Goal: Unclear

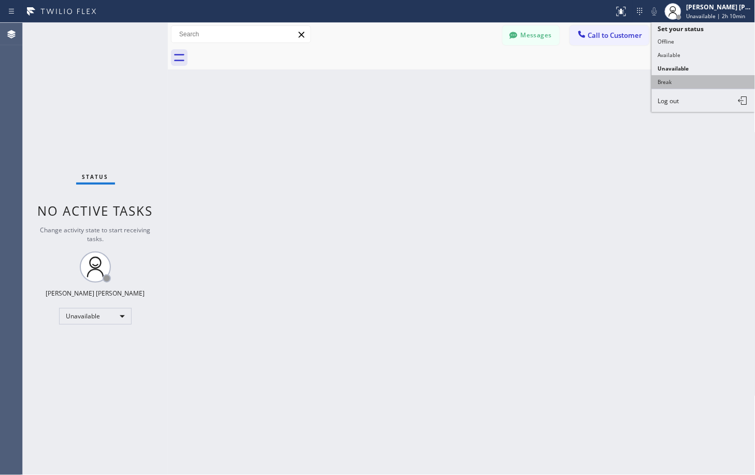
click at [691, 84] on button "Break" at bounding box center [704, 81] width 104 height 13
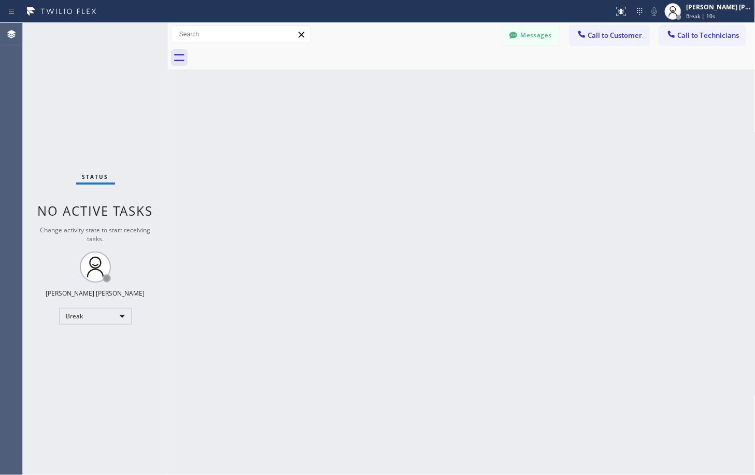
click at [96, 106] on div "Status No active tasks Change activity state to start receiving tasks. [PERSON_…" at bounding box center [95, 249] width 145 height 452
drag, startPoint x: 321, startPoint y: 95, endPoint x: 380, endPoint y: 63, distance: 66.6
click at [324, 91] on div "Back to Dashboard Change Sender ID Customers Technicians Select a contact Outbo…" at bounding box center [462, 249] width 588 height 452
click at [414, 64] on div at bounding box center [473, 57] width 565 height 23
click at [485, 72] on div "Back to Dashboard Change Sender ID Customers Technicians Select a contact Outbo…" at bounding box center [462, 249] width 588 height 452
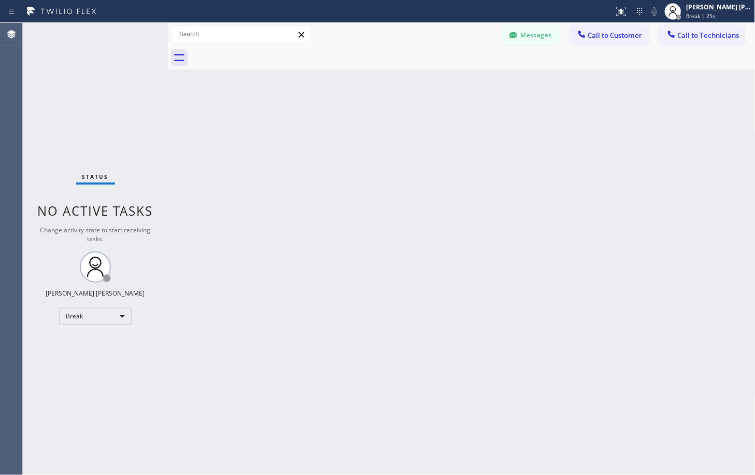
click at [547, 83] on div "Back to Dashboard Change Sender ID Customers Technicians Select a contact Outbo…" at bounding box center [462, 249] width 588 height 452
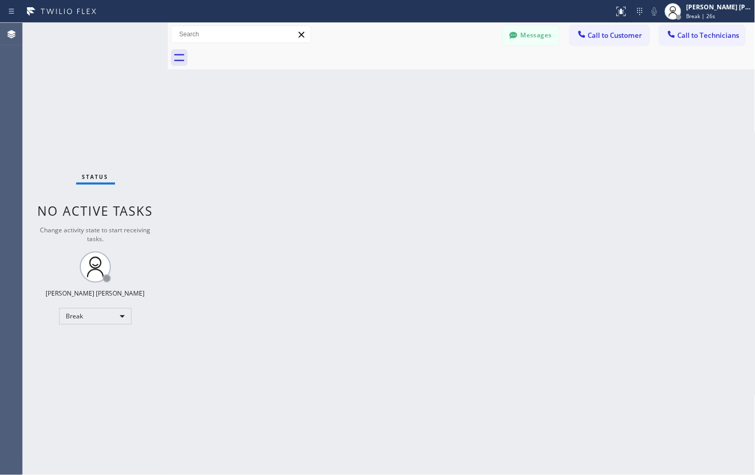
click at [547, 83] on div "Back to Dashboard Change Sender ID Customers Technicians Select a contact Outbo…" at bounding box center [462, 249] width 588 height 452
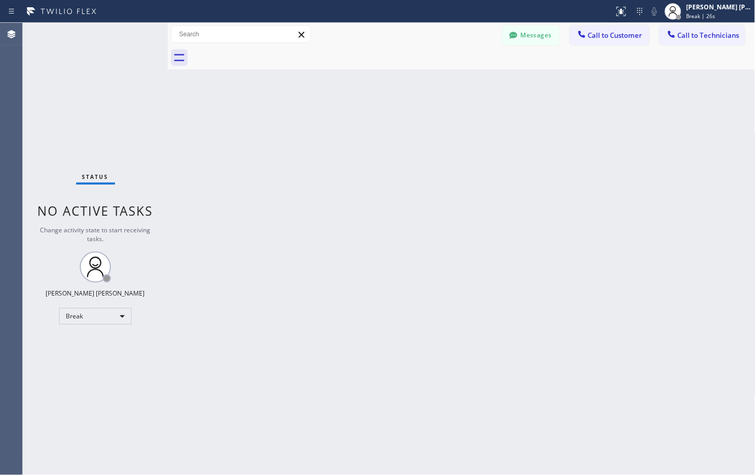
click at [547, 83] on div "Back to Dashboard Change Sender ID Customers Technicians Select a contact Outbo…" at bounding box center [462, 249] width 588 height 452
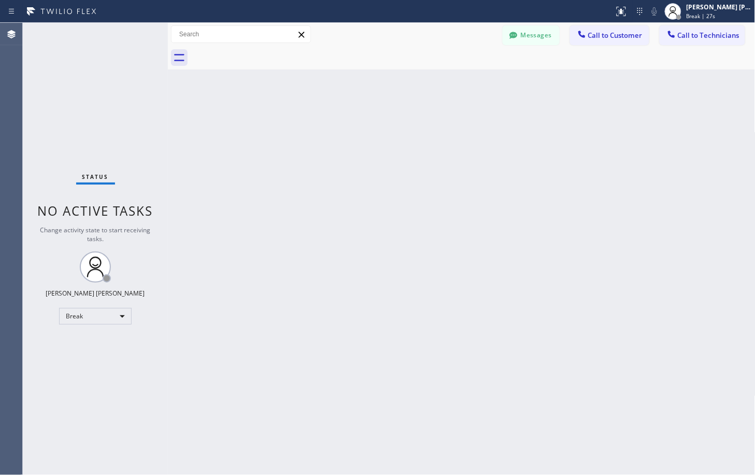
click at [547, 83] on div "Back to Dashboard Change Sender ID Customers Technicians Select a contact Outbo…" at bounding box center [462, 249] width 588 height 452
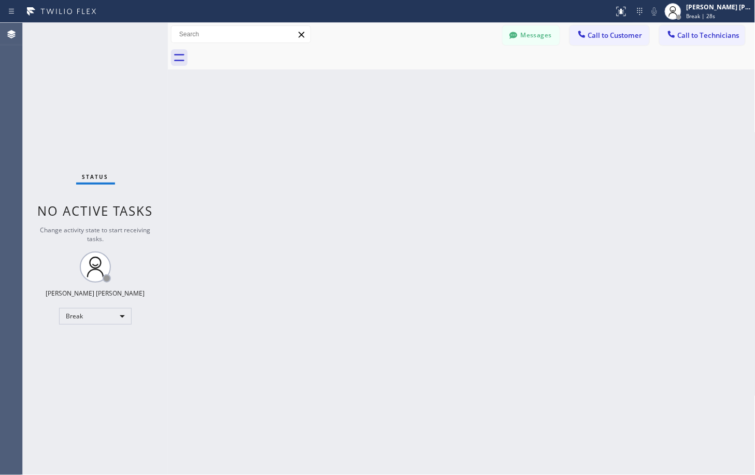
click at [547, 83] on div "Back to Dashboard Change Sender ID Customers Technicians Select a contact Outbo…" at bounding box center [462, 249] width 588 height 452
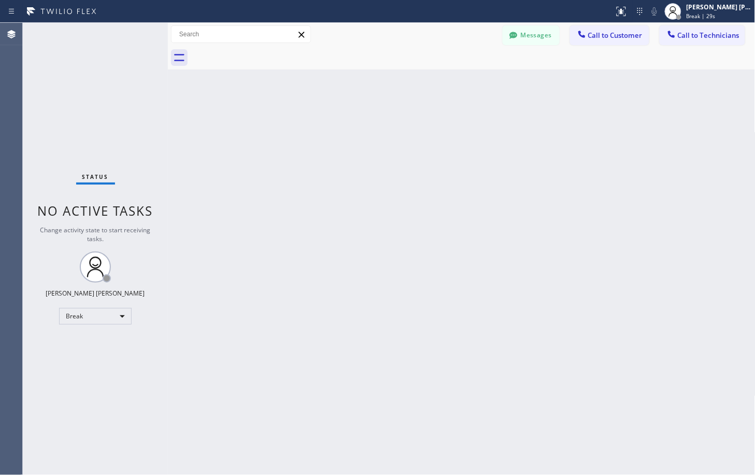
click at [547, 83] on div "Back to Dashboard Change Sender ID Customers Technicians Select a contact Outbo…" at bounding box center [462, 249] width 588 height 452
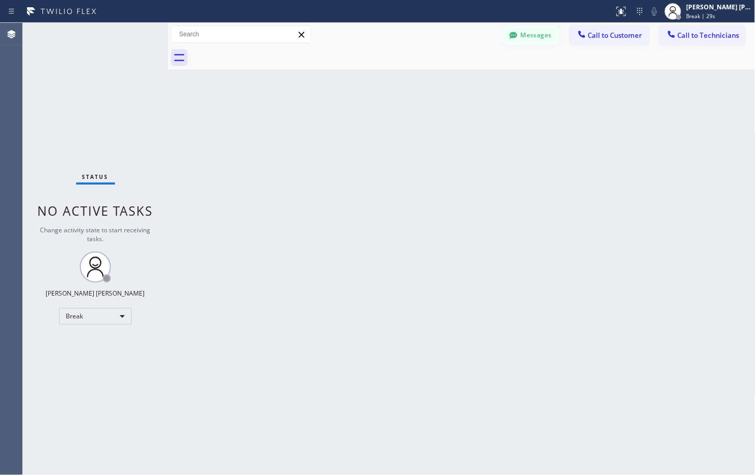
click at [547, 83] on div "Back to Dashboard Change Sender ID Customers Technicians Select a contact Outbo…" at bounding box center [462, 249] width 588 height 452
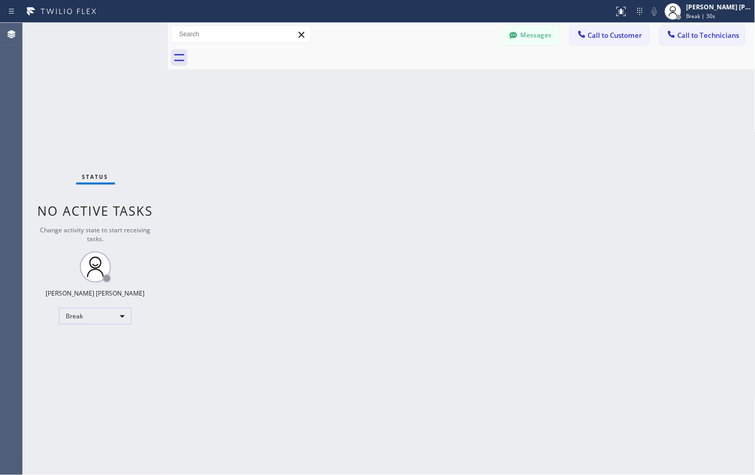
click at [547, 83] on div "Back to Dashboard Change Sender ID Customers Technicians Select a contact Outbo…" at bounding box center [462, 249] width 588 height 452
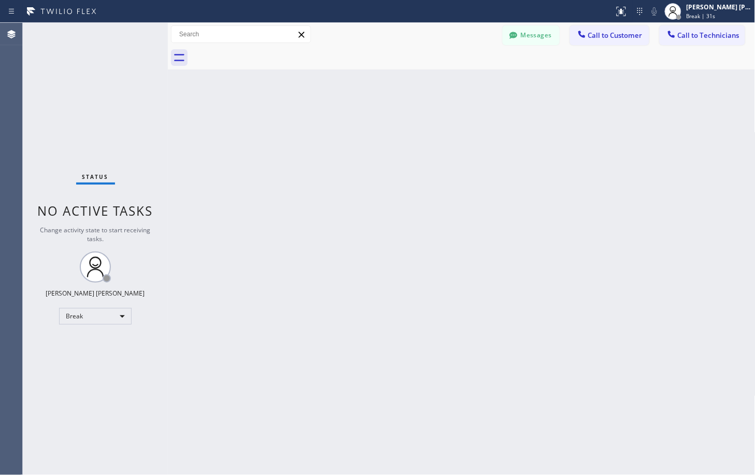
click at [547, 83] on div "Back to Dashboard Change Sender ID Customers Technicians Select a contact Outbo…" at bounding box center [462, 249] width 588 height 452
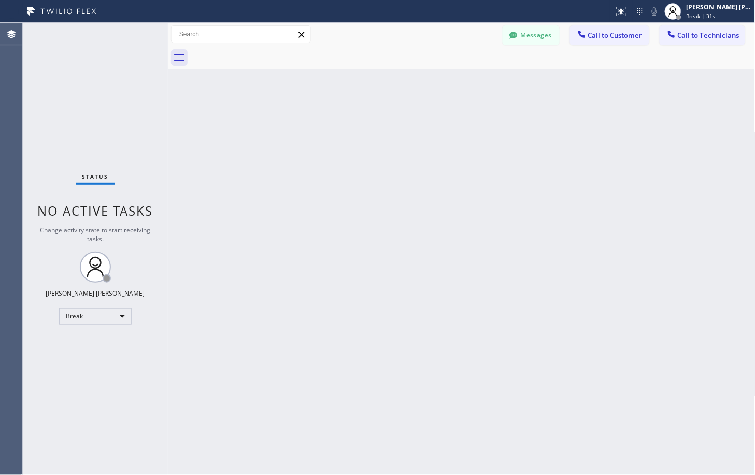
click at [547, 83] on div "Back to Dashboard Change Sender ID Customers Technicians Select a contact Outbo…" at bounding box center [462, 249] width 588 height 452
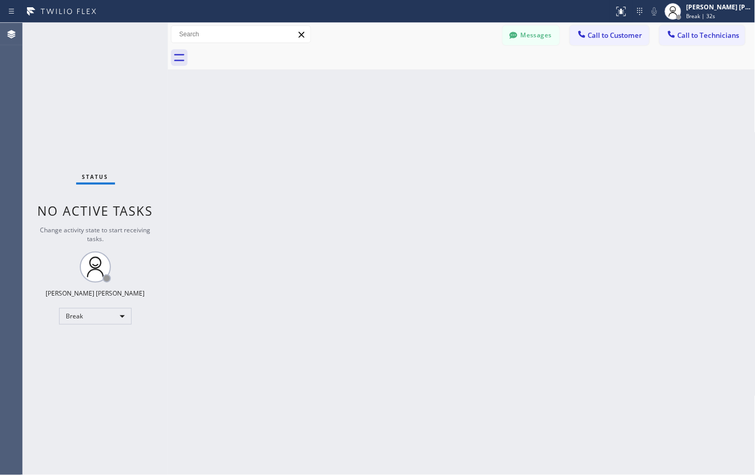
click at [547, 83] on div "Back to Dashboard Change Sender ID Customers Technicians Select a contact Outbo…" at bounding box center [462, 249] width 588 height 452
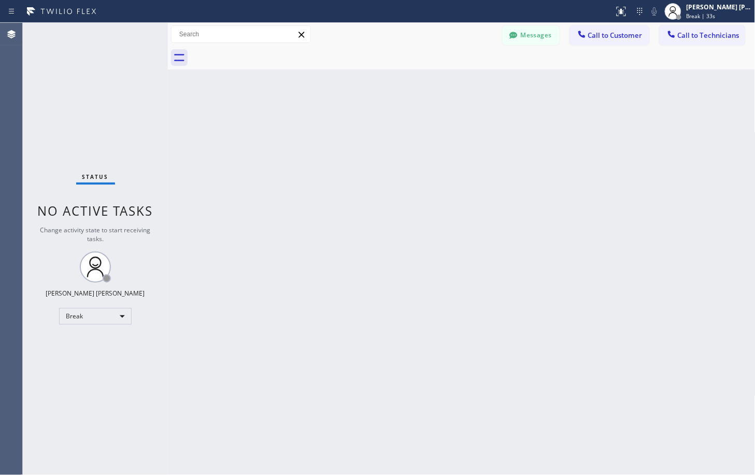
click at [547, 83] on div "Back to Dashboard Change Sender ID Customers Technicians Select a contact Outbo…" at bounding box center [462, 249] width 588 height 452
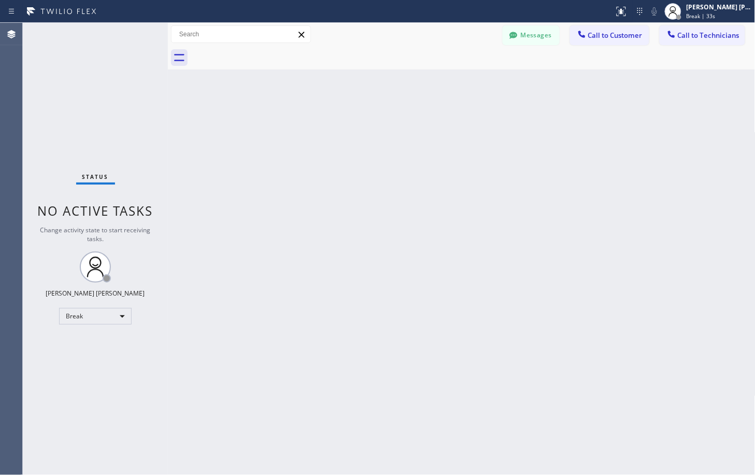
click at [547, 83] on div "Back to Dashboard Change Sender ID Customers Technicians Select a contact Outbo…" at bounding box center [462, 249] width 588 height 452
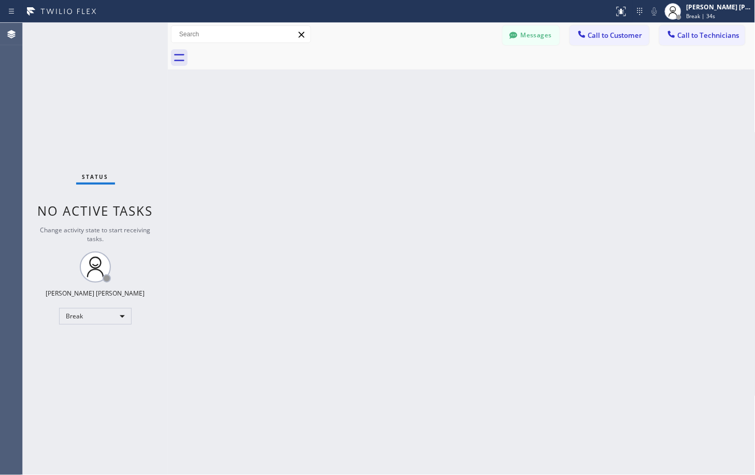
click at [547, 83] on div "Back to Dashboard Change Sender ID Customers Technicians Select a contact Outbo…" at bounding box center [462, 249] width 588 height 452
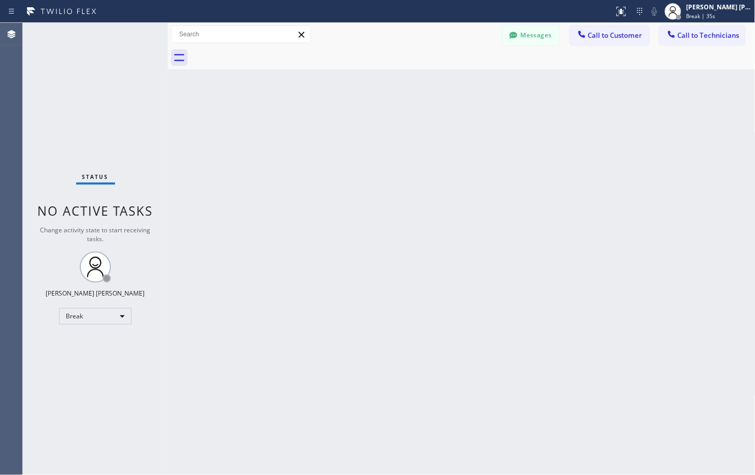
click at [547, 83] on div "Back to Dashboard Change Sender ID Customers Technicians Select a contact Outbo…" at bounding box center [462, 249] width 588 height 452
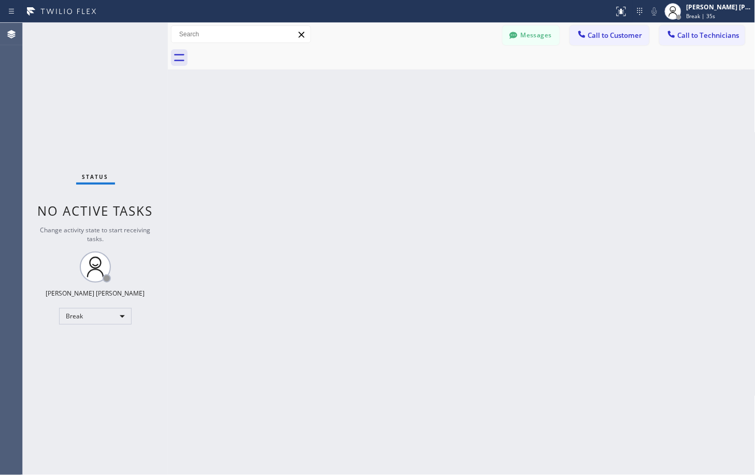
click at [547, 83] on div "Back to Dashboard Change Sender ID Customers Technicians Select a contact Outbo…" at bounding box center [462, 249] width 588 height 452
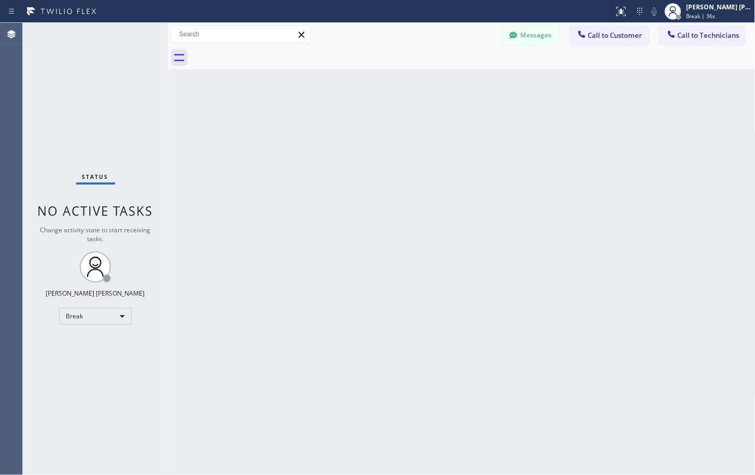
click at [547, 83] on div "Back to Dashboard Change Sender ID Customers Technicians Select a contact Outbo…" at bounding box center [462, 249] width 588 height 452
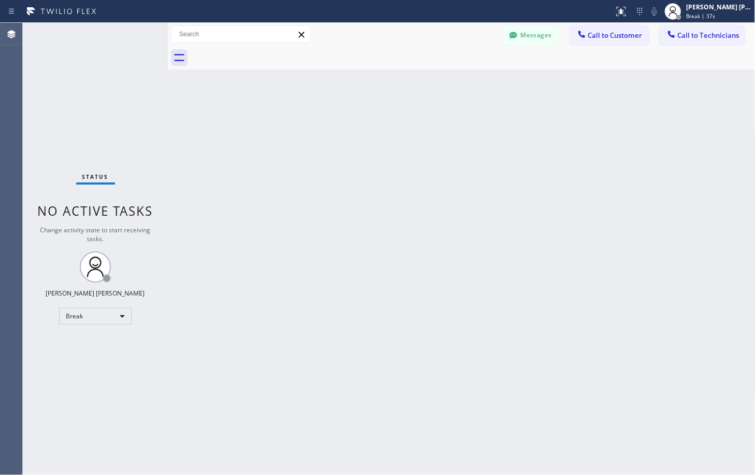
click at [547, 83] on div "Back to Dashboard Change Sender ID Customers Technicians Select a contact Outbo…" at bounding box center [462, 249] width 588 height 452
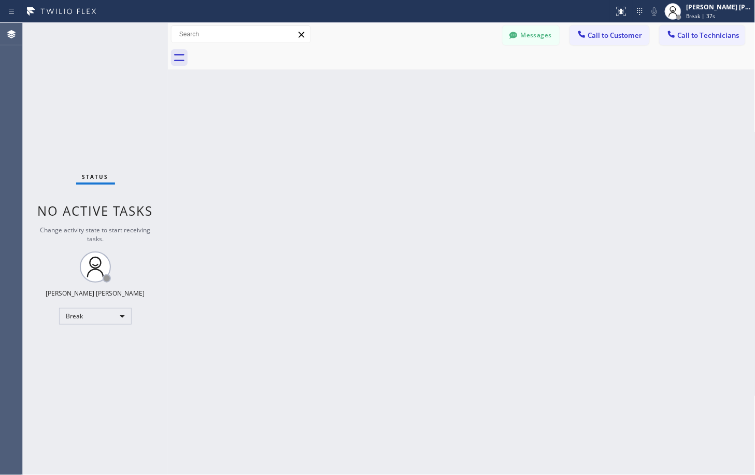
click at [547, 83] on div "Back to Dashboard Change Sender ID Customers Technicians Select a contact Outbo…" at bounding box center [462, 249] width 588 height 452
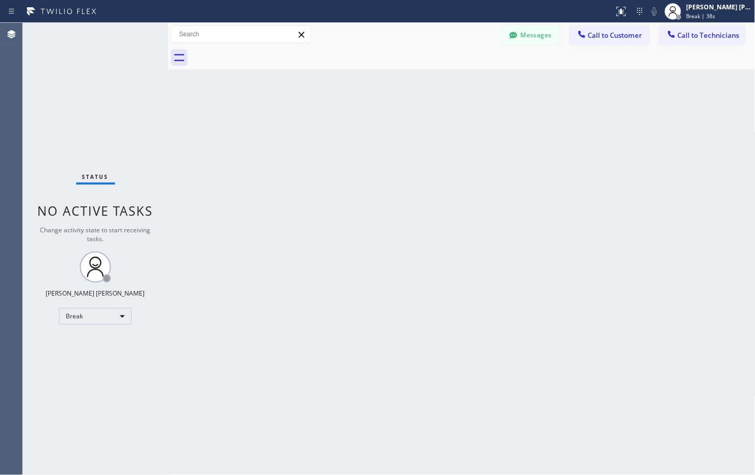
click at [547, 83] on div "Back to Dashboard Change Sender ID Customers Technicians Select a contact Outbo…" at bounding box center [462, 249] width 588 height 452
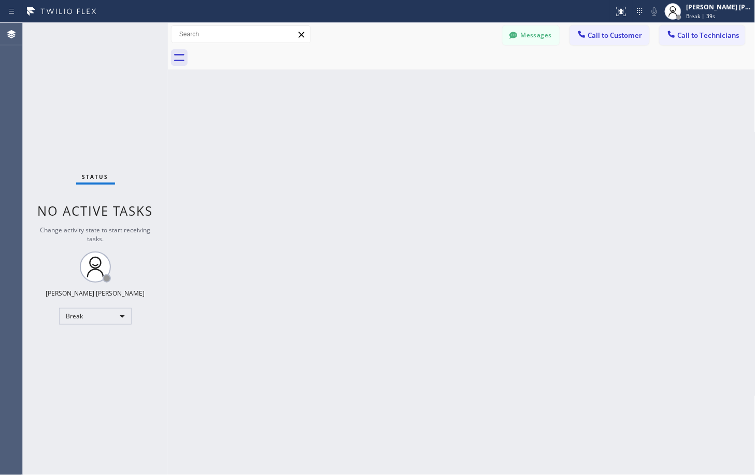
click at [547, 83] on div "Back to Dashboard Change Sender ID Customers Technicians Select a contact Outbo…" at bounding box center [462, 249] width 588 height 452
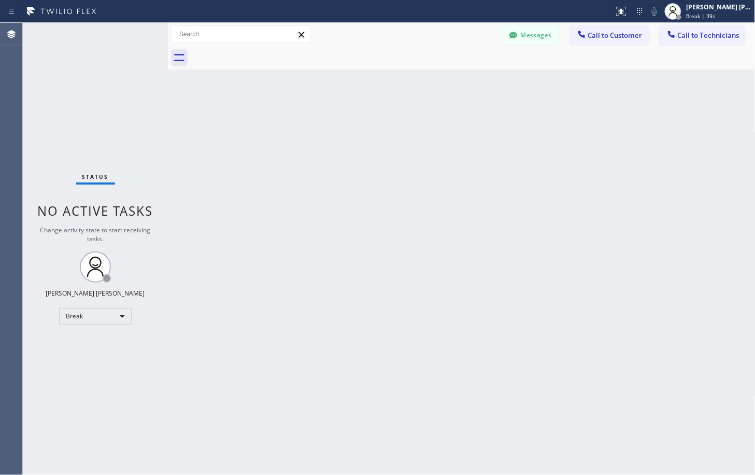
click at [547, 83] on div "Back to Dashboard Change Sender ID Customers Technicians Select a contact Outbo…" at bounding box center [462, 249] width 588 height 452
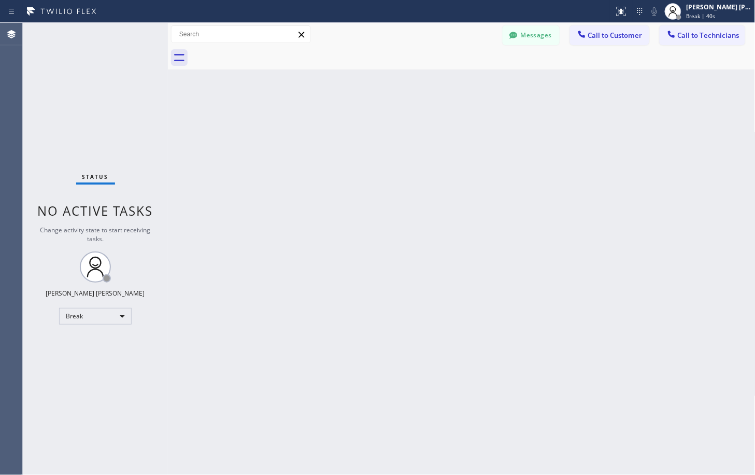
click at [547, 83] on div "Back to Dashboard Change Sender ID Customers Technicians Select a contact Outbo…" at bounding box center [462, 249] width 588 height 452
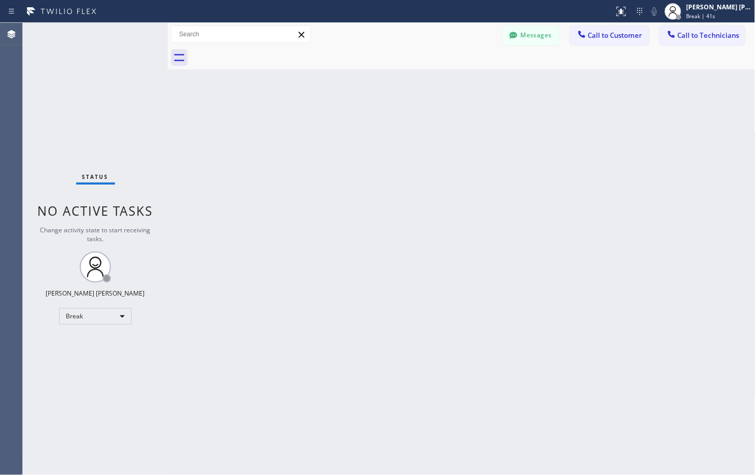
click at [547, 83] on div "Back to Dashboard Change Sender ID Customers Technicians Select a contact Outbo…" at bounding box center [462, 249] width 588 height 452
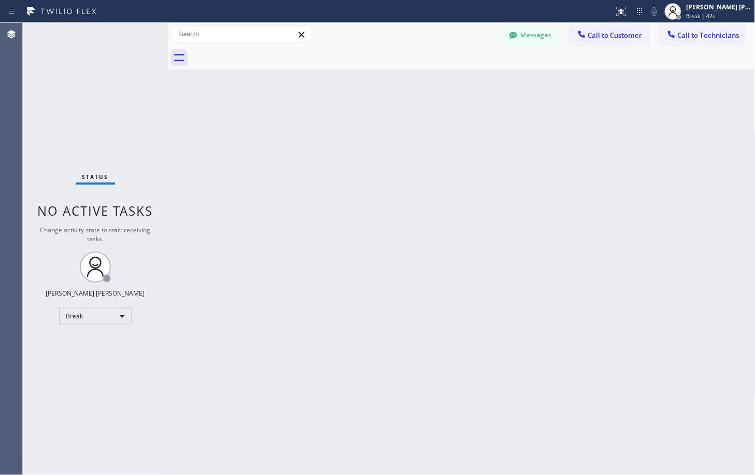
click at [547, 83] on div "Back to Dashboard Change Sender ID Customers Technicians Select a contact Outbo…" at bounding box center [462, 249] width 588 height 452
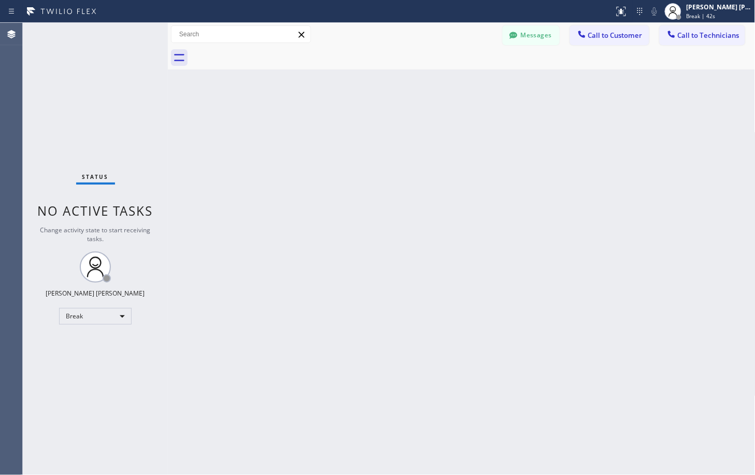
click at [547, 83] on div "Back to Dashboard Change Sender ID Customers Technicians Select a contact Outbo…" at bounding box center [462, 249] width 588 height 452
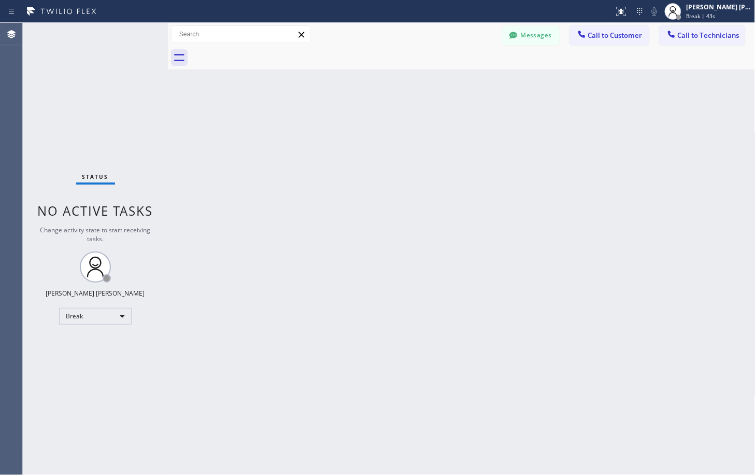
click at [547, 83] on div "Back to Dashboard Change Sender ID Customers Technicians Select a contact Outbo…" at bounding box center [462, 249] width 588 height 452
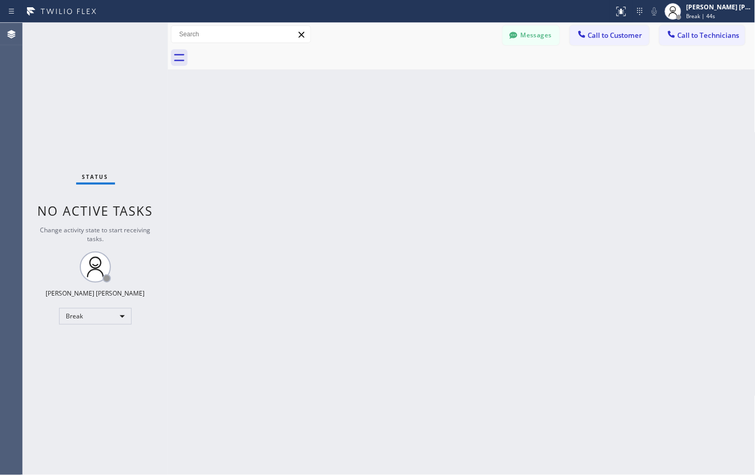
click at [547, 83] on div "Back to Dashboard Change Sender ID Customers Technicians Select a contact Outbo…" at bounding box center [462, 249] width 588 height 452
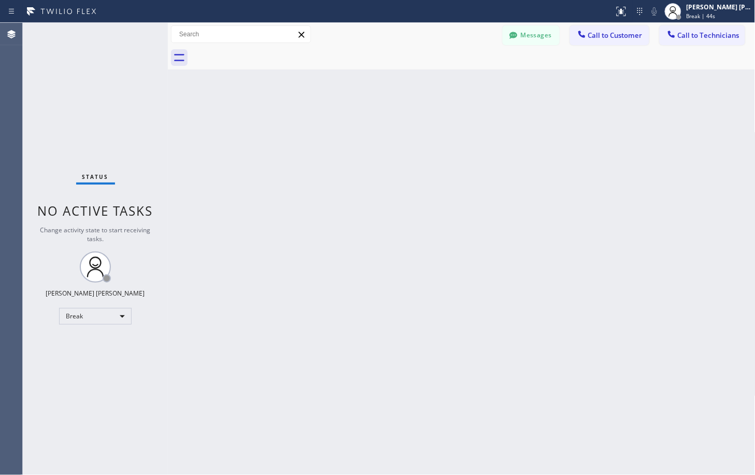
click at [547, 83] on div "Back to Dashboard Change Sender ID Customers Technicians Select a contact Outbo…" at bounding box center [462, 249] width 588 height 452
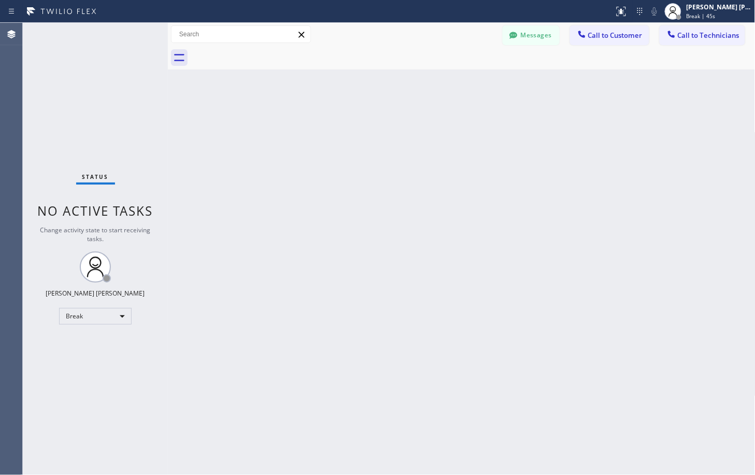
click at [547, 83] on div "Back to Dashboard Change Sender ID Customers Technicians Select a contact Outbo…" at bounding box center [462, 249] width 588 height 452
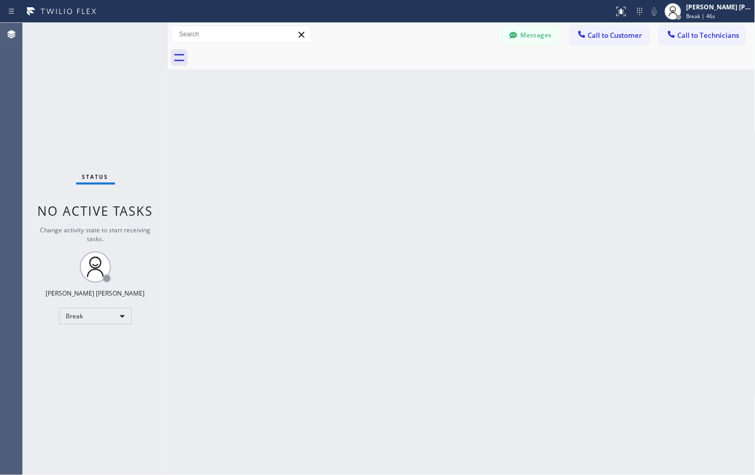
click at [547, 83] on div "Back to Dashboard Change Sender ID Customers Technicians Select a contact Outbo…" at bounding box center [462, 249] width 588 height 452
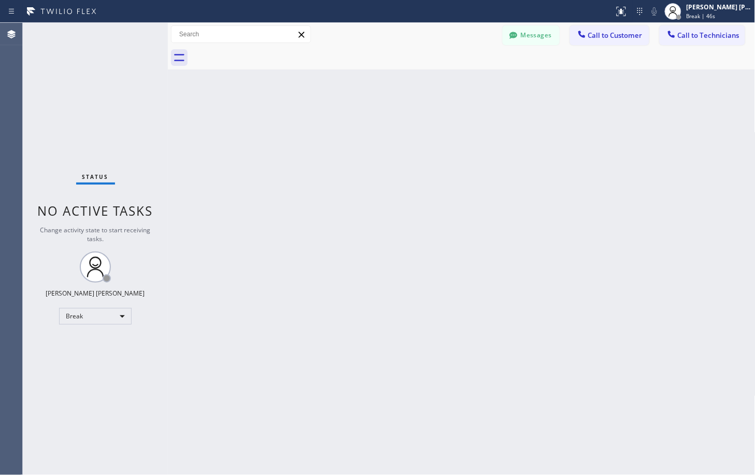
click at [547, 83] on div "Back to Dashboard Change Sender ID Customers Technicians Select a contact Outbo…" at bounding box center [462, 249] width 588 height 452
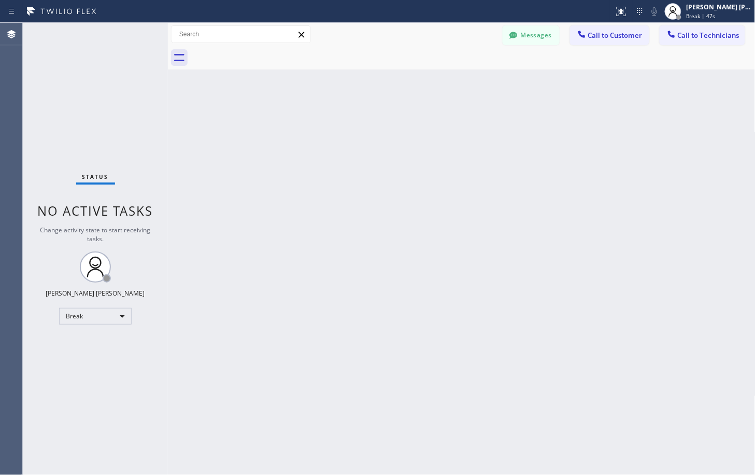
click at [547, 83] on div "Back to Dashboard Change Sender ID Customers Technicians Select a contact Outbo…" at bounding box center [462, 249] width 588 height 452
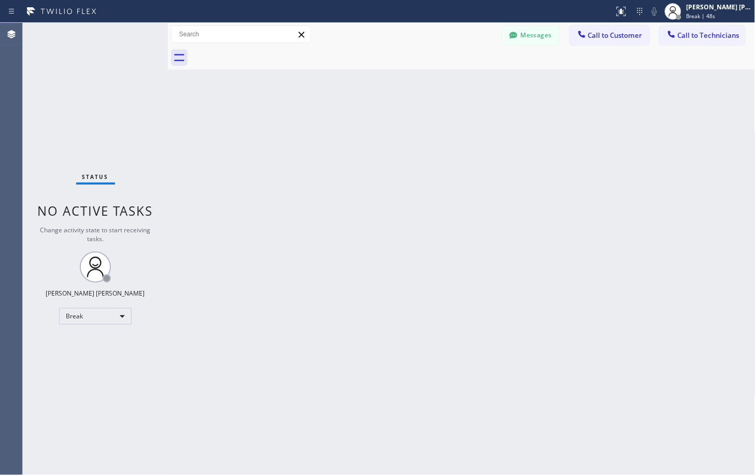
click at [547, 83] on div "Back to Dashboard Change Sender ID Customers Technicians Select a contact Outbo…" at bounding box center [462, 249] width 588 height 452
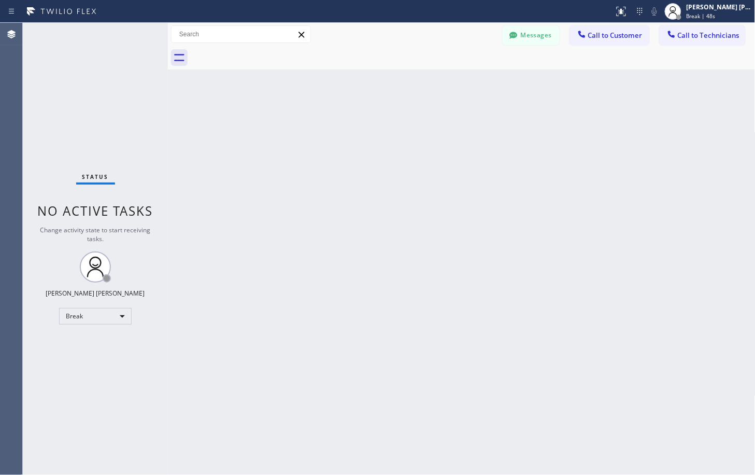
click at [547, 83] on div "Back to Dashboard Change Sender ID Customers Technicians Select a contact Outbo…" at bounding box center [462, 249] width 588 height 452
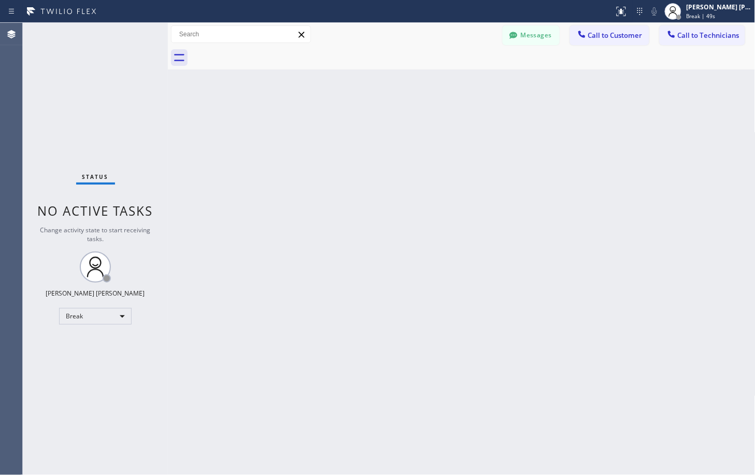
click at [547, 83] on div "Back to Dashboard Change Sender ID Customers Technicians Select a contact Outbo…" at bounding box center [462, 249] width 588 height 452
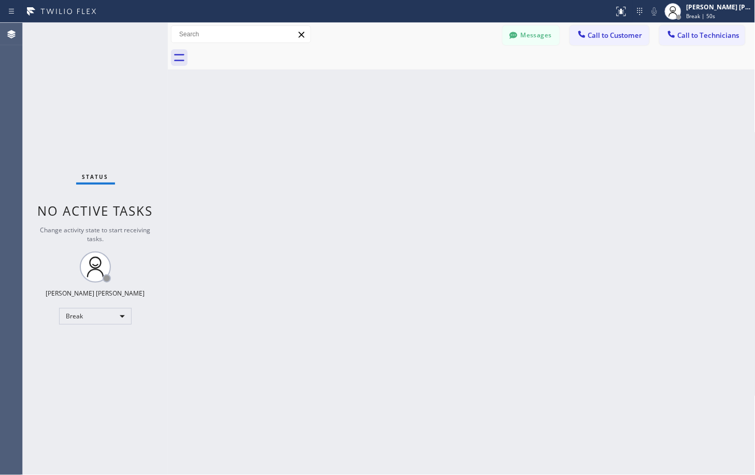
click at [547, 83] on div "Back to Dashboard Change Sender ID Customers Technicians Select a contact Outbo…" at bounding box center [462, 249] width 588 height 452
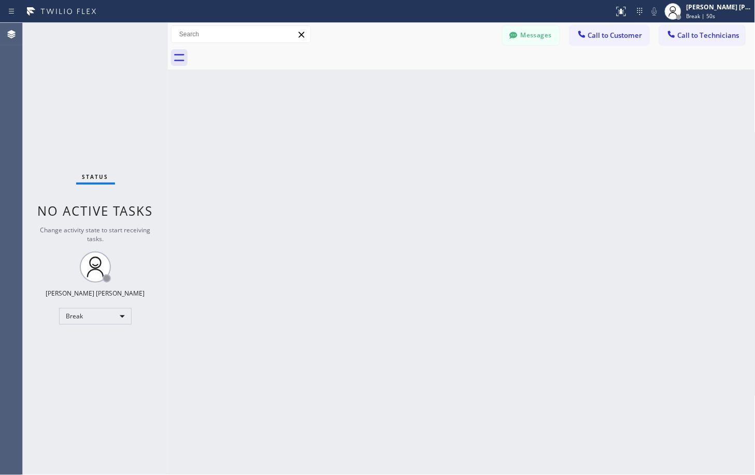
click at [547, 83] on div "Back to Dashboard Change Sender ID Customers Technicians Select a contact Outbo…" at bounding box center [462, 249] width 588 height 452
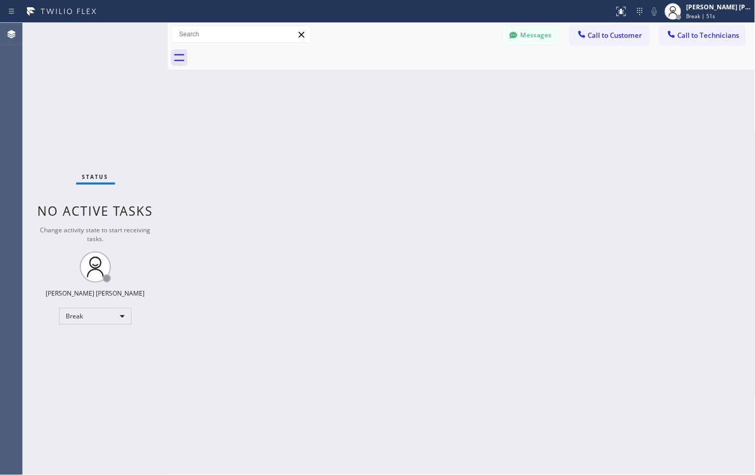
click at [547, 83] on div "Back to Dashboard Change Sender ID Customers Technicians Select a contact Outbo…" at bounding box center [462, 249] width 588 height 452
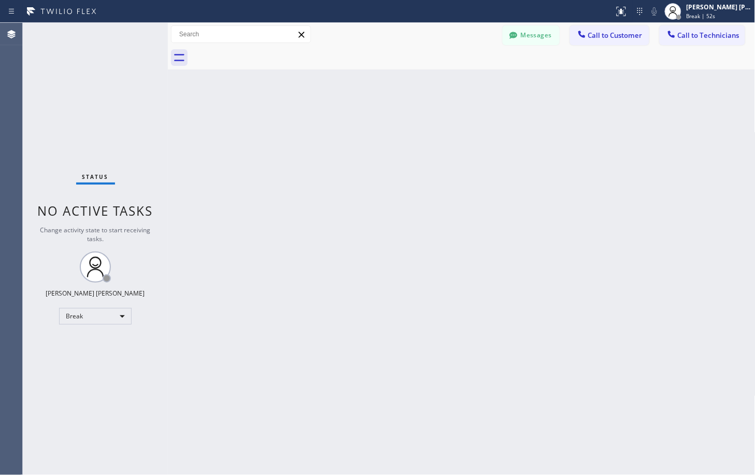
click at [547, 83] on div "Back to Dashboard Change Sender ID Customers Technicians Select a contact Outbo…" at bounding box center [462, 249] width 588 height 452
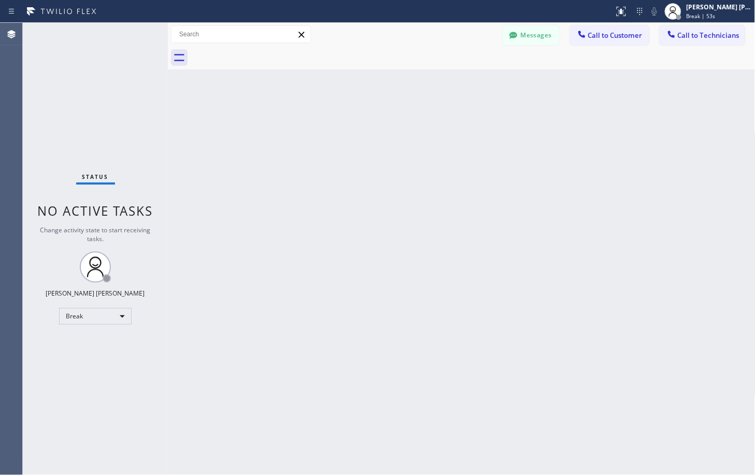
click at [547, 83] on div "Back to Dashboard Change Sender ID Customers Technicians Select a contact Outbo…" at bounding box center [462, 249] width 588 height 452
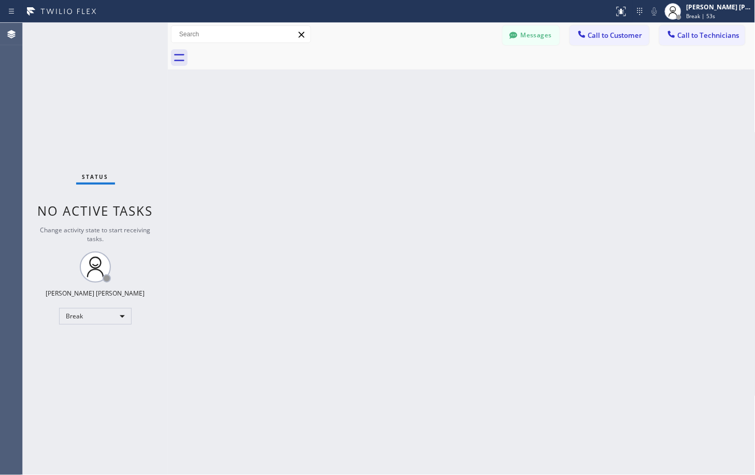
click at [547, 83] on div "Back to Dashboard Change Sender ID Customers Technicians Select a contact Outbo…" at bounding box center [462, 249] width 588 height 452
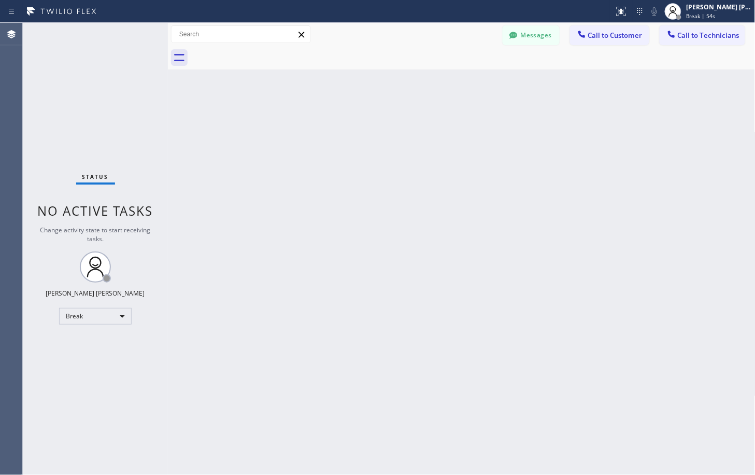
click at [547, 83] on div "Back to Dashboard Change Sender ID Customers Technicians Select a contact Outbo…" at bounding box center [462, 249] width 588 height 452
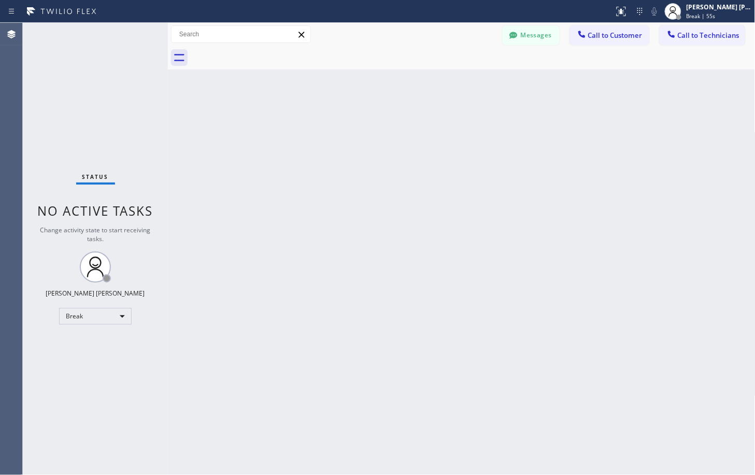
click at [547, 83] on div "Back to Dashboard Change Sender ID Customers Technicians Select a contact Outbo…" at bounding box center [462, 249] width 588 height 452
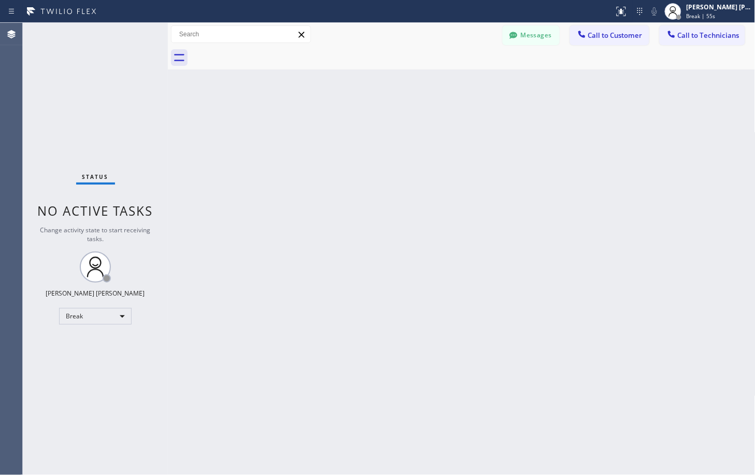
click at [547, 83] on div "Back to Dashboard Change Sender ID Customers Technicians Select a contact Outbo…" at bounding box center [462, 249] width 588 height 452
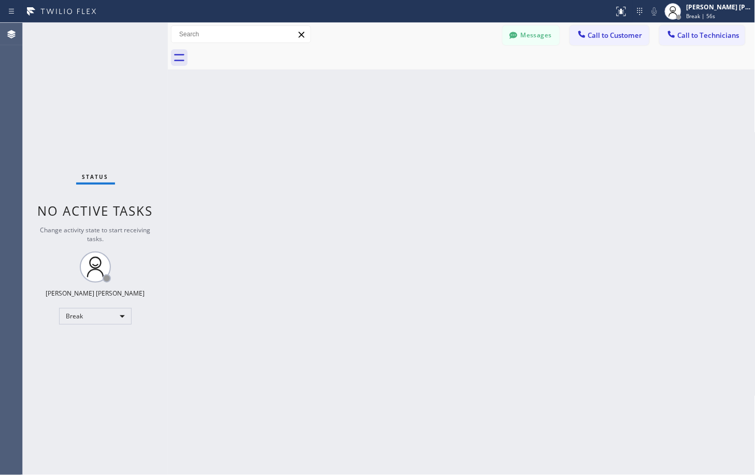
click at [547, 83] on div "Back to Dashboard Change Sender ID Customers Technicians Select a contact Outbo…" at bounding box center [462, 249] width 588 height 452
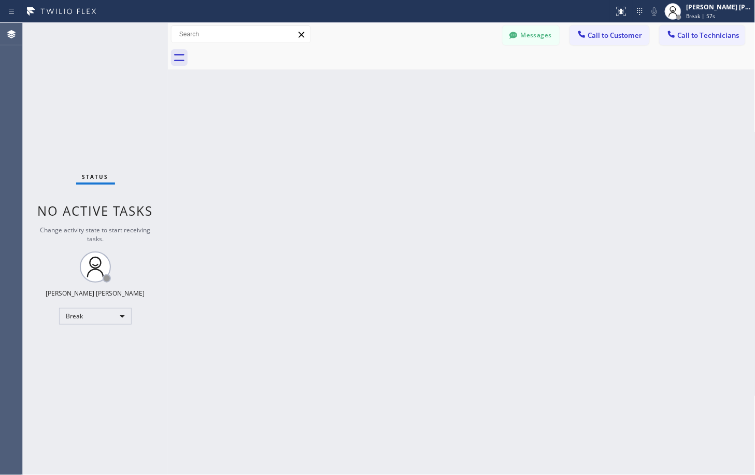
click at [547, 83] on div "Back to Dashboard Change Sender ID Customers Technicians Select a contact Outbo…" at bounding box center [462, 249] width 588 height 452
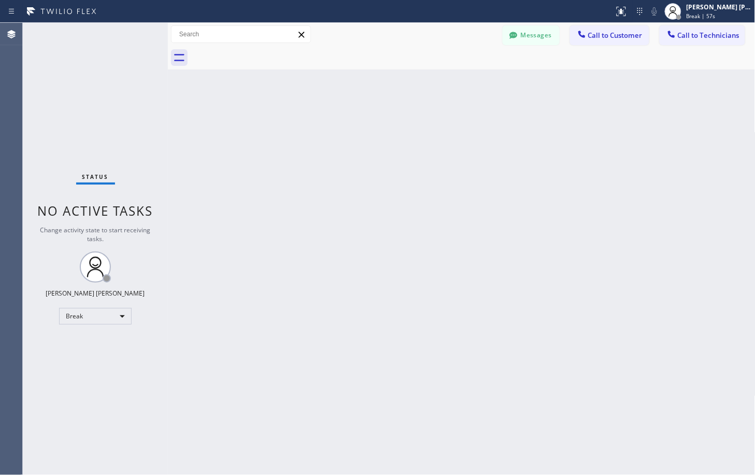
click at [547, 83] on div "Back to Dashboard Change Sender ID Customers Technicians Select a contact Outbo…" at bounding box center [462, 249] width 588 height 452
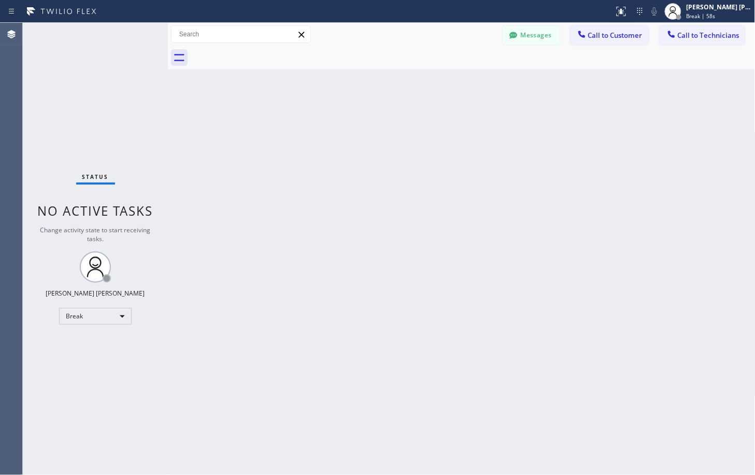
click at [547, 83] on div "Back to Dashboard Change Sender ID Customers Technicians Select a contact Outbo…" at bounding box center [462, 249] width 588 height 452
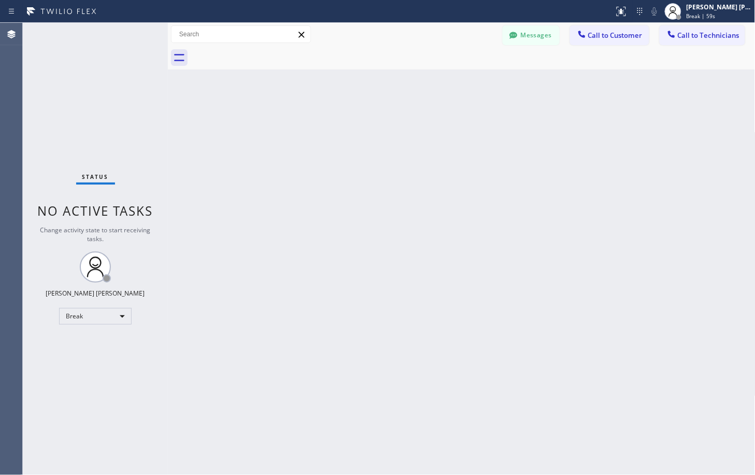
click at [547, 83] on div "Back to Dashboard Change Sender ID Customers Technicians Select a contact Outbo…" at bounding box center [462, 249] width 588 height 452
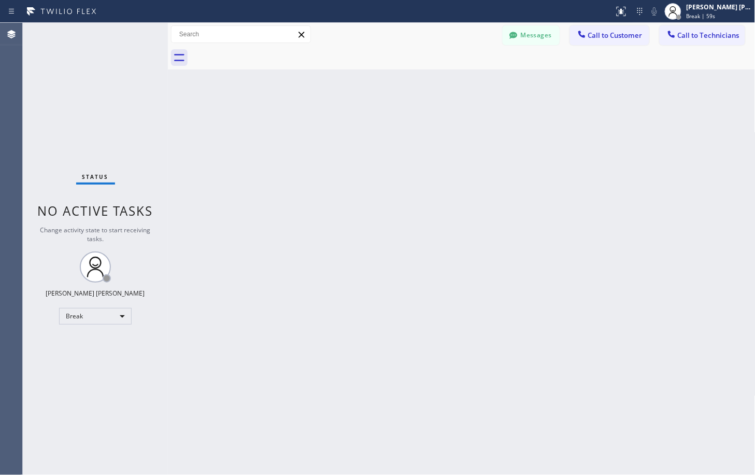
click at [547, 83] on div "Back to Dashboard Change Sender ID Customers Technicians Select a contact Outbo…" at bounding box center [462, 249] width 588 height 452
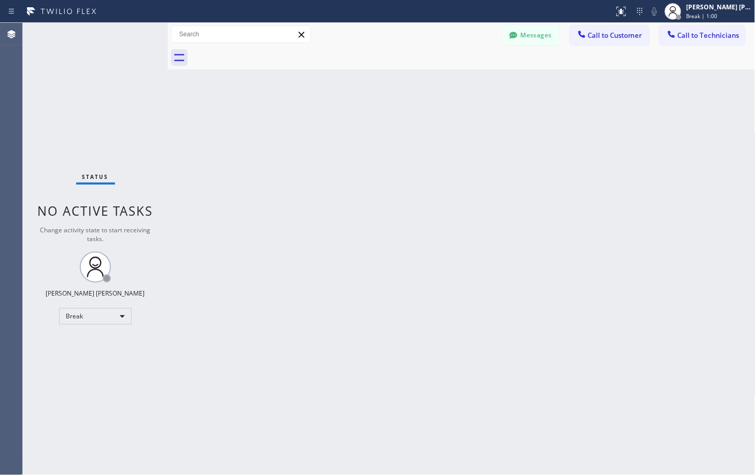
click at [547, 83] on div "Back to Dashboard Change Sender ID Customers Technicians Select a contact Outbo…" at bounding box center [462, 249] width 588 height 452
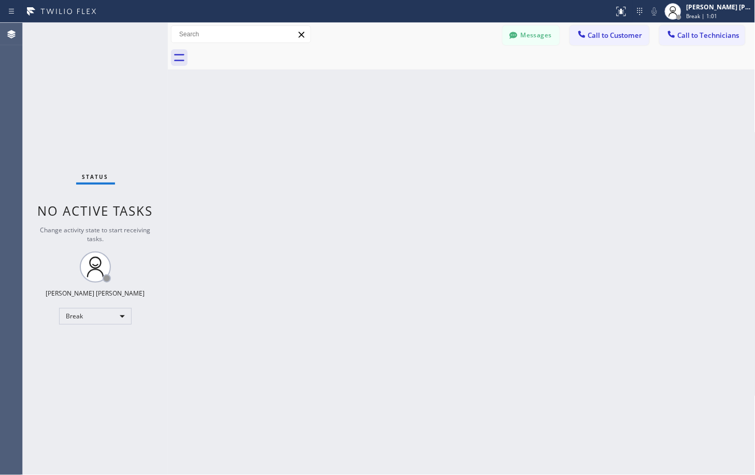
click at [547, 83] on div "Back to Dashboard Change Sender ID Customers Technicians Select a contact Outbo…" at bounding box center [462, 249] width 588 height 452
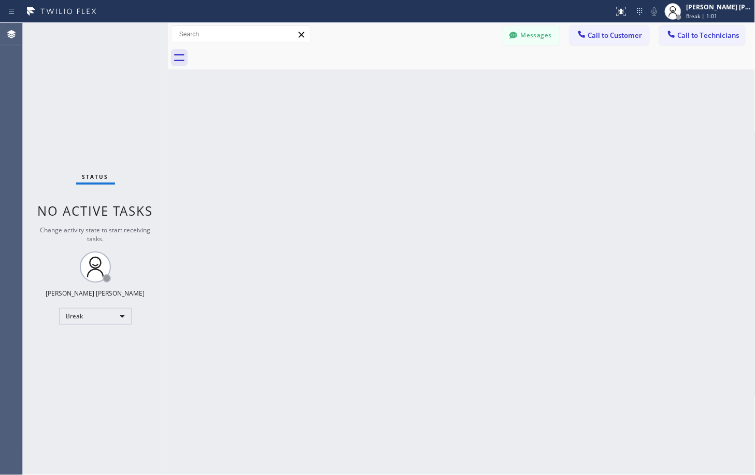
click at [547, 83] on div "Back to Dashboard Change Sender ID Customers Technicians Select a contact Outbo…" at bounding box center [462, 249] width 588 height 452
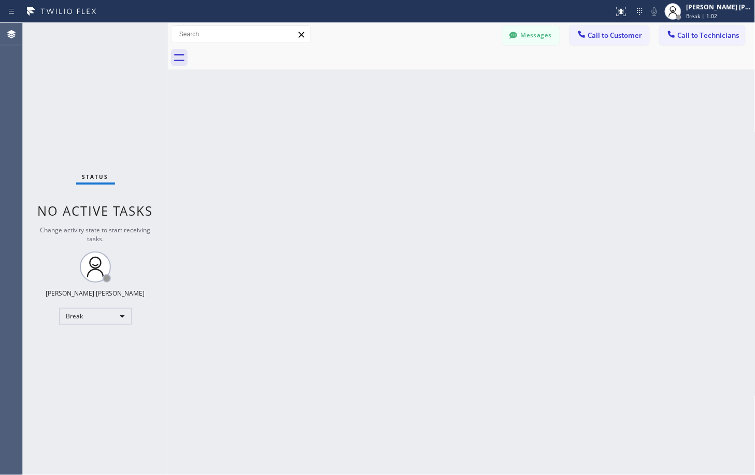
click at [547, 83] on div "Back to Dashboard Change Sender ID Customers Technicians Select a contact Outbo…" at bounding box center [462, 249] width 588 height 452
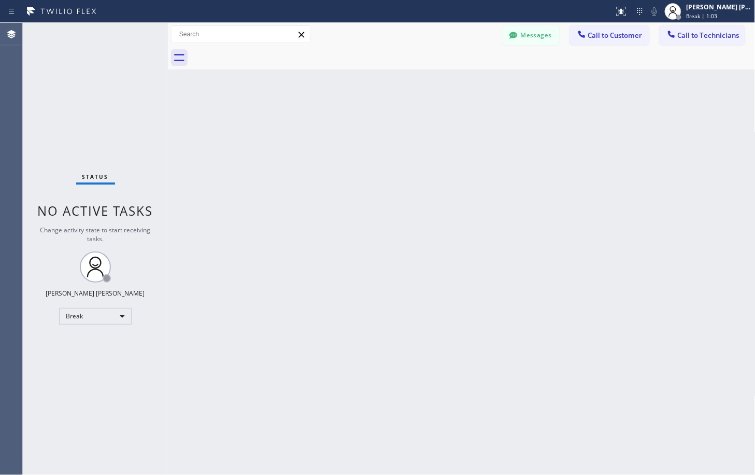
click at [547, 83] on div "Back to Dashboard Change Sender ID Customers Technicians Select a contact Outbo…" at bounding box center [462, 249] width 588 height 452
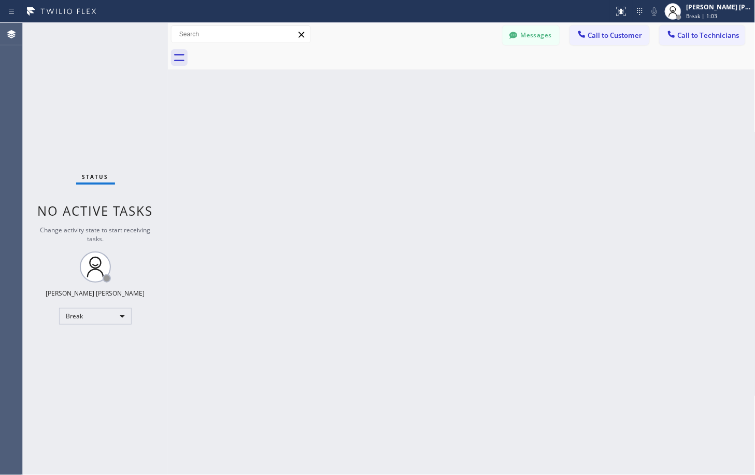
click at [547, 83] on div "Back to Dashboard Change Sender ID Customers Technicians Select a contact Outbo…" at bounding box center [462, 249] width 588 height 452
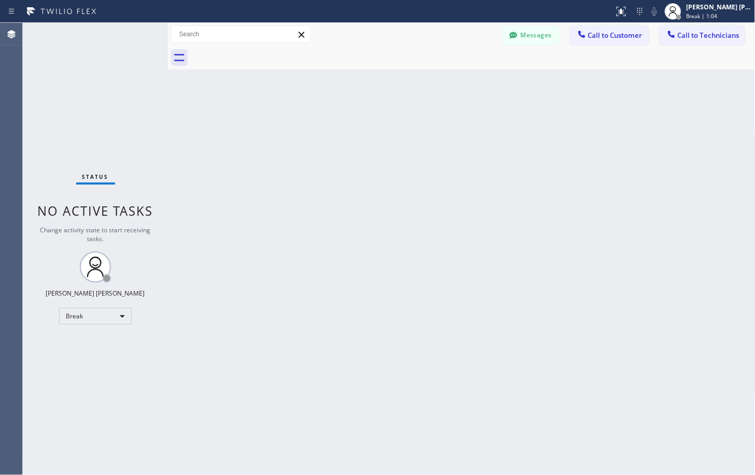
click at [547, 83] on div "Back to Dashboard Change Sender ID Customers Technicians Select a contact Outbo…" at bounding box center [462, 249] width 588 height 452
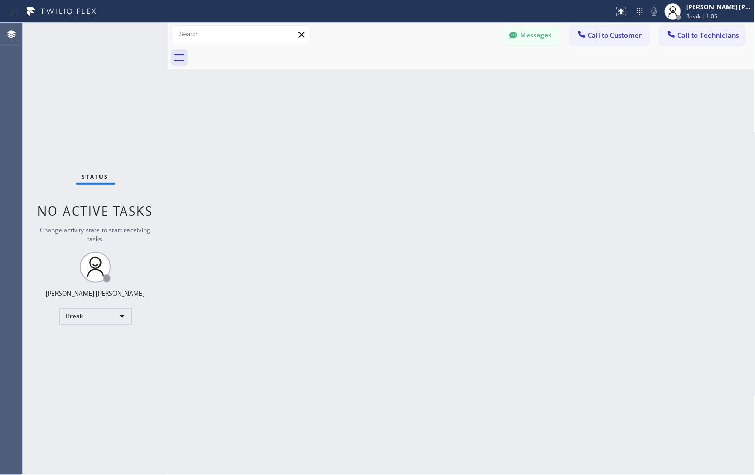
click at [547, 83] on div "Back to Dashboard Change Sender ID Customers Technicians Select a contact Outbo…" at bounding box center [462, 249] width 588 height 452
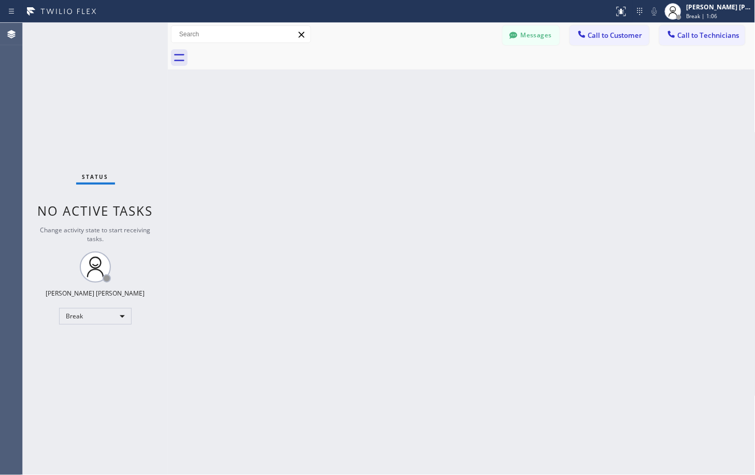
click at [547, 83] on div "Back to Dashboard Change Sender ID Customers Technicians Select a contact Outbo…" at bounding box center [462, 249] width 588 height 452
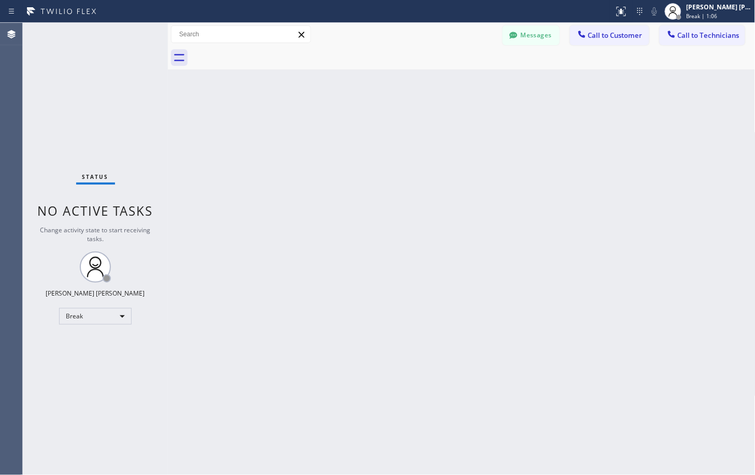
click at [547, 83] on div "Back to Dashboard Change Sender ID Customers Technicians Select a contact Outbo…" at bounding box center [462, 249] width 588 height 452
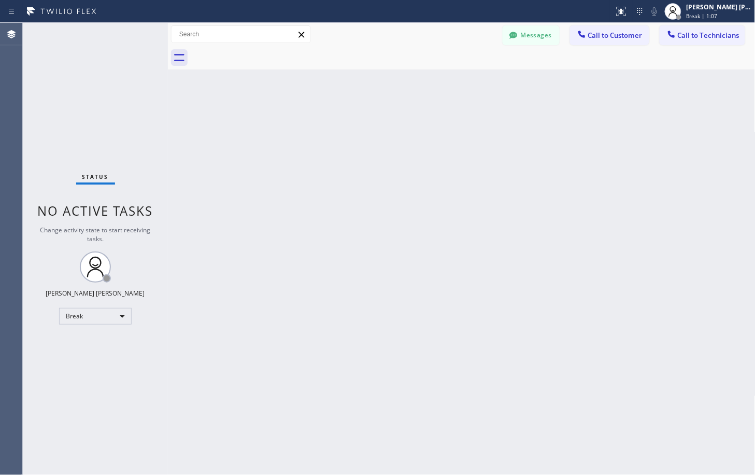
click at [547, 83] on div "Back to Dashboard Change Sender ID Customers Technicians Select a contact Outbo…" at bounding box center [462, 249] width 588 height 452
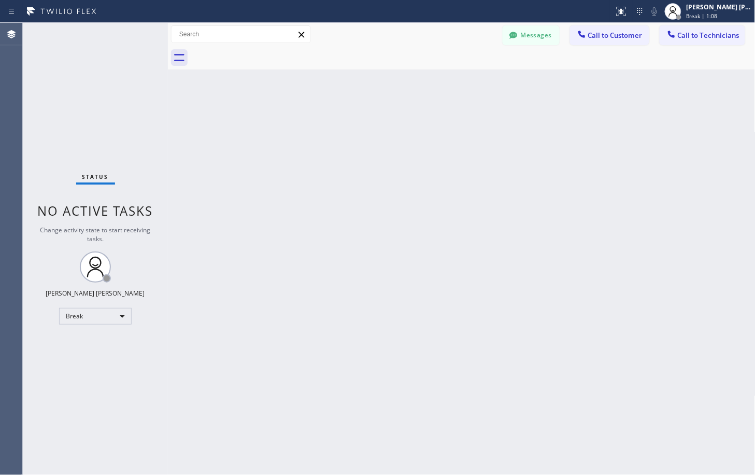
click at [547, 83] on div "Back to Dashboard Change Sender ID Customers Technicians Select a contact Outbo…" at bounding box center [462, 249] width 588 height 452
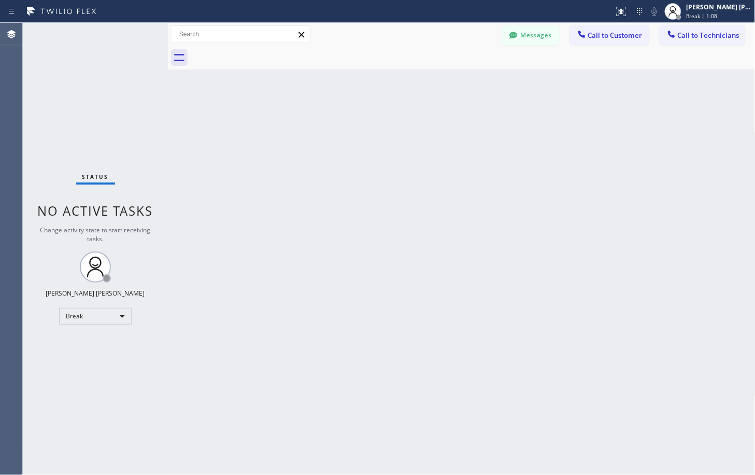
click at [547, 83] on div "Back to Dashboard Change Sender ID Customers Technicians Select a contact Outbo…" at bounding box center [462, 249] width 588 height 452
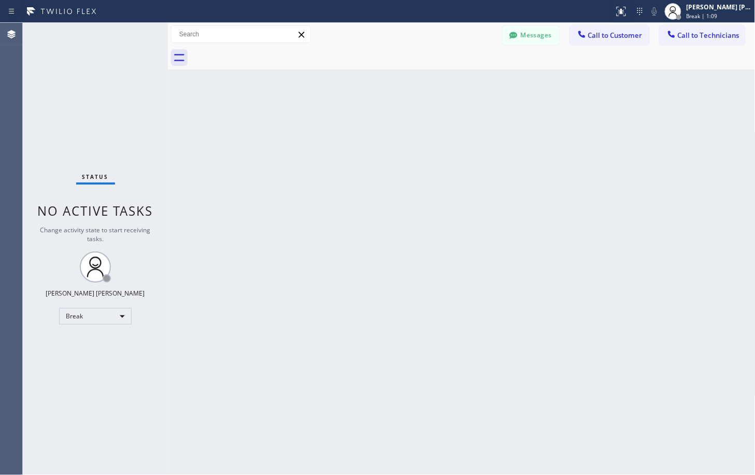
click at [547, 83] on div "Back to Dashboard Change Sender ID Customers Technicians Select a contact Outbo…" at bounding box center [462, 249] width 588 height 452
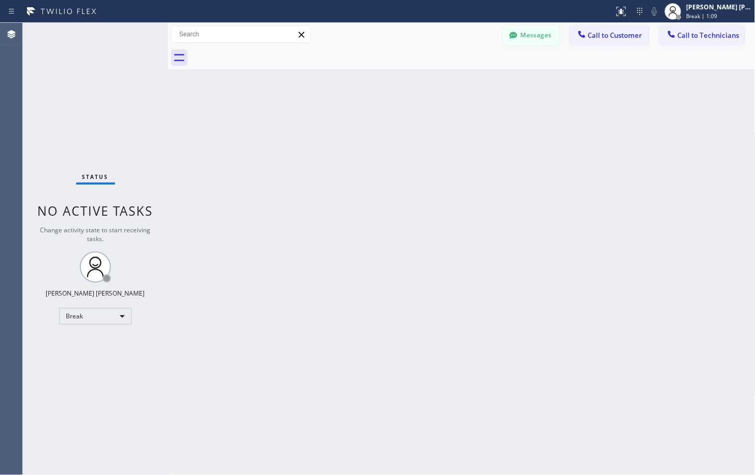
click at [547, 83] on div "Back to Dashboard Change Sender ID Customers Technicians Select a contact Outbo…" at bounding box center [462, 249] width 588 height 452
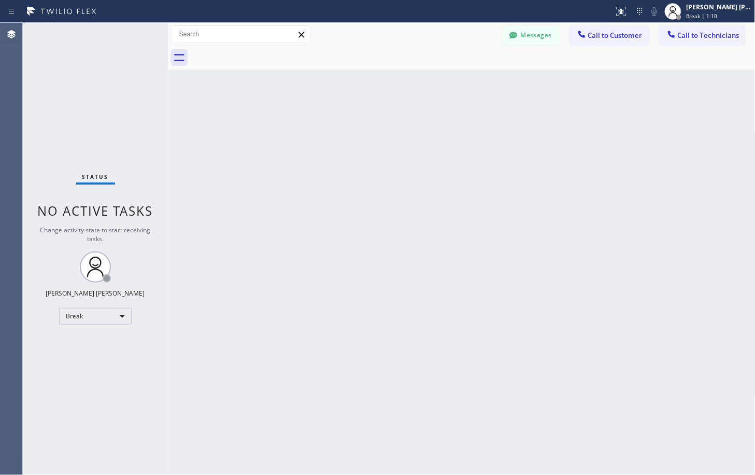
click at [547, 83] on div "Back to Dashboard Change Sender ID Customers Technicians Select a contact Outbo…" at bounding box center [462, 249] width 588 height 452
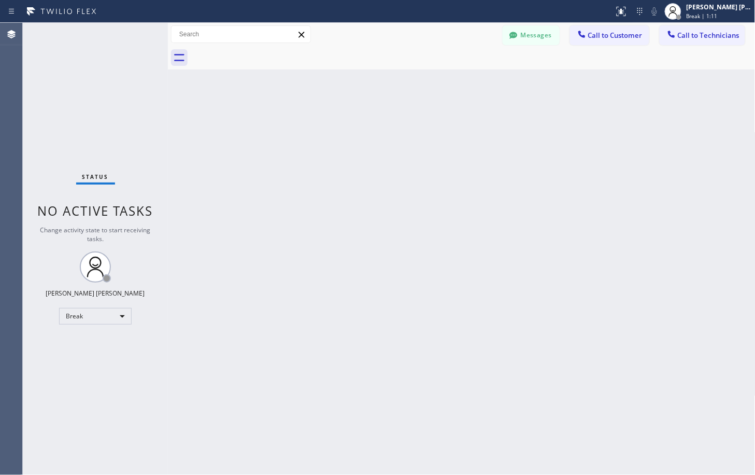
click at [547, 83] on div "Back to Dashboard Change Sender ID Customers Technicians Select a contact Outbo…" at bounding box center [462, 249] width 588 height 452
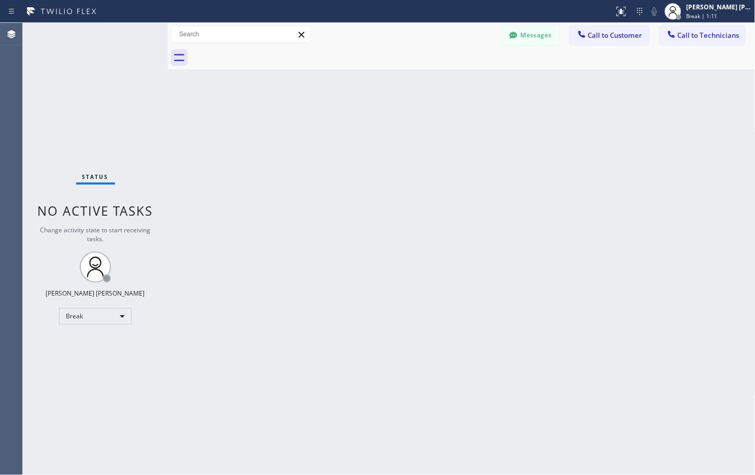
click at [547, 83] on div "Back to Dashboard Change Sender ID Customers Technicians Select a contact Outbo…" at bounding box center [462, 249] width 588 height 452
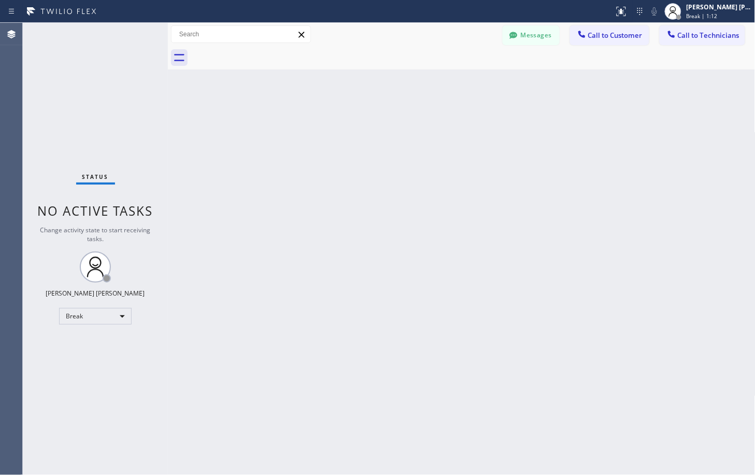
click at [547, 83] on div "Back to Dashboard Change Sender ID Customers Technicians Select a contact Outbo…" at bounding box center [462, 249] width 588 height 452
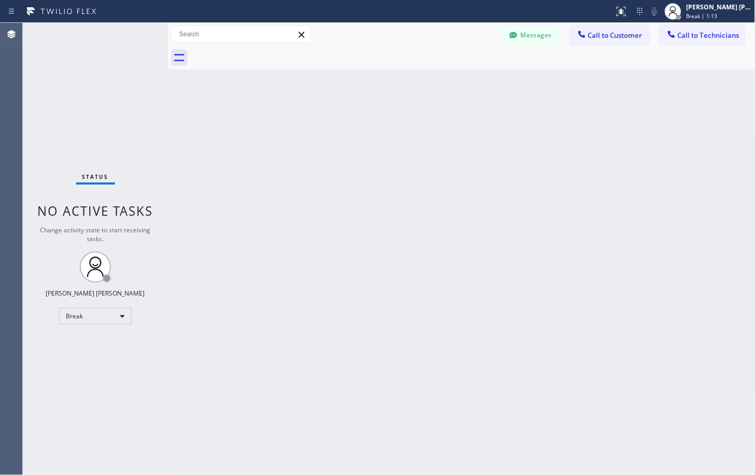
click at [547, 83] on div "Back to Dashboard Change Sender ID Customers Technicians Select a contact Outbo…" at bounding box center [462, 249] width 588 height 452
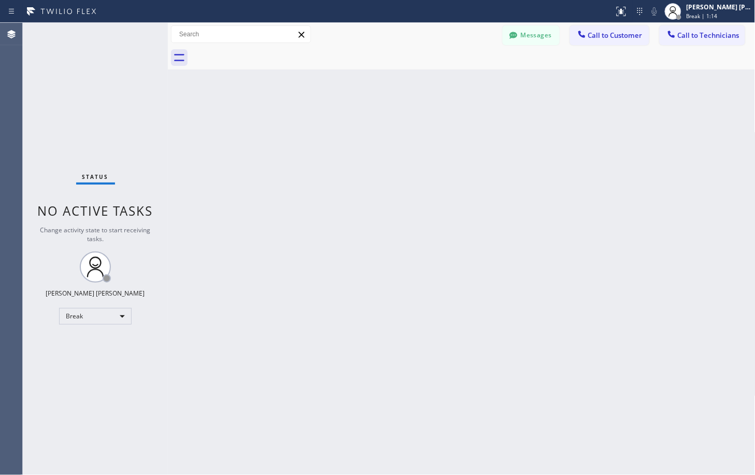
click at [547, 83] on div "Back to Dashboard Change Sender ID Customers Technicians Select a contact Outbo…" at bounding box center [462, 249] width 588 height 452
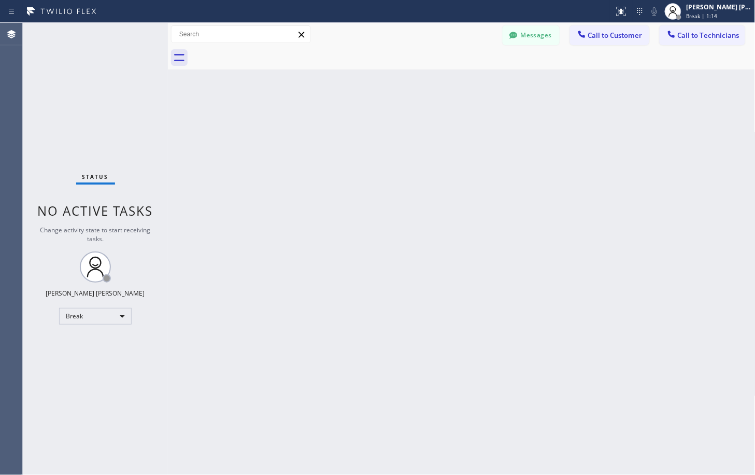
click at [547, 83] on div "Back to Dashboard Change Sender ID Customers Technicians Select a contact Outbo…" at bounding box center [462, 249] width 588 height 452
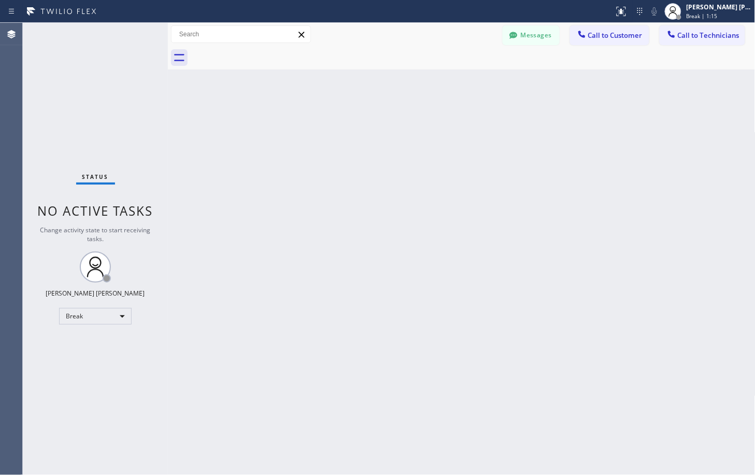
click at [547, 83] on div "Back to Dashboard Change Sender ID Customers Technicians Select a contact Outbo…" at bounding box center [462, 249] width 588 height 452
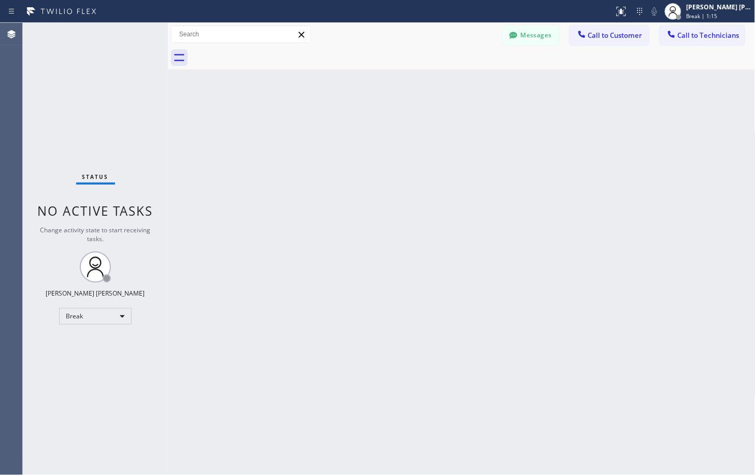
click at [547, 83] on div "Back to Dashboard Change Sender ID Customers Technicians Select a contact Outbo…" at bounding box center [462, 249] width 588 height 452
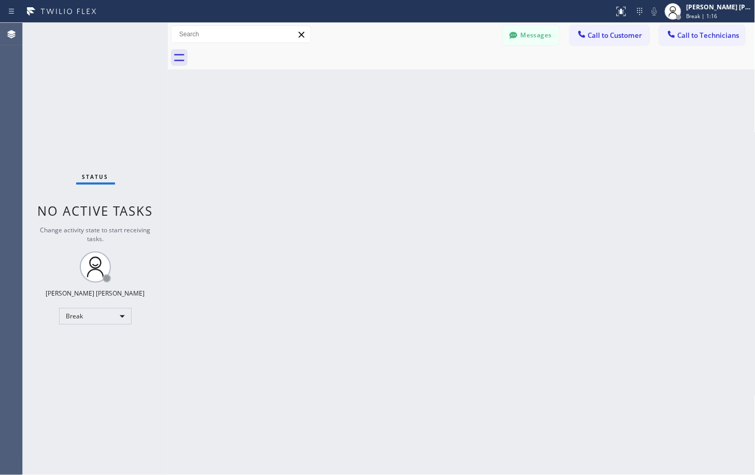
click at [547, 83] on div "Back to Dashboard Change Sender ID Customers Technicians Select a contact Outbo…" at bounding box center [462, 249] width 588 height 452
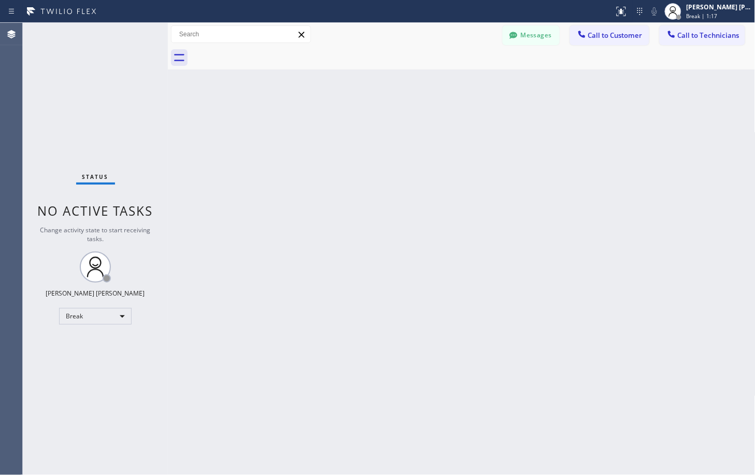
click at [547, 83] on div "Back to Dashboard Change Sender ID Customers Technicians Select a contact Outbo…" at bounding box center [462, 249] width 588 height 452
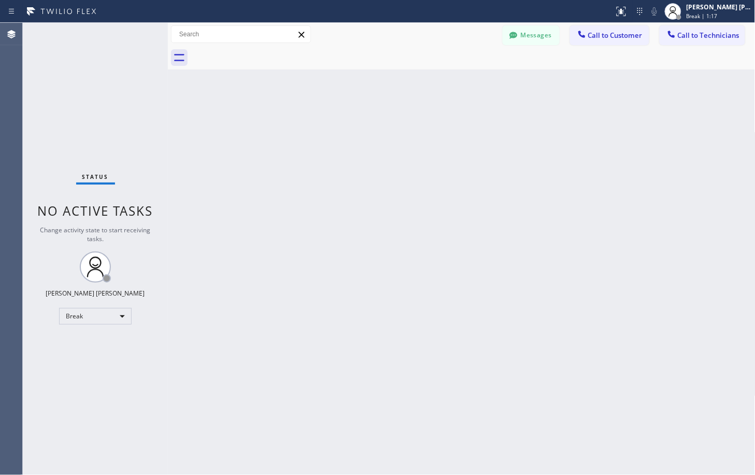
click at [547, 83] on div "Back to Dashboard Change Sender ID Customers Technicians Select a contact Outbo…" at bounding box center [462, 249] width 588 height 452
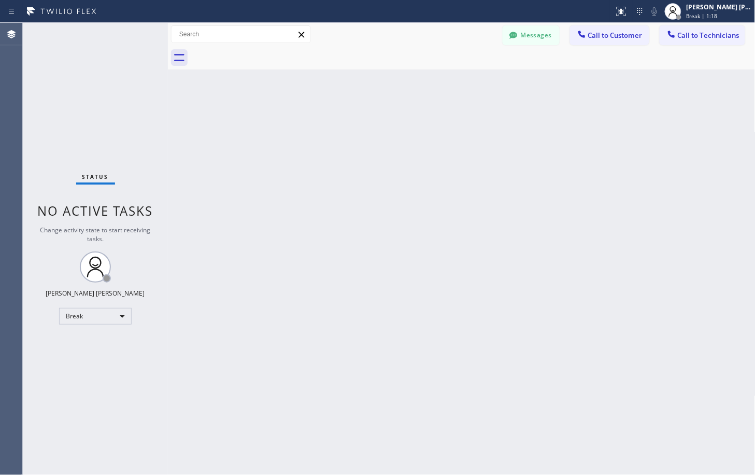
click at [547, 83] on div "Back to Dashboard Change Sender ID Customers Technicians Select a contact Outbo…" at bounding box center [462, 249] width 588 height 452
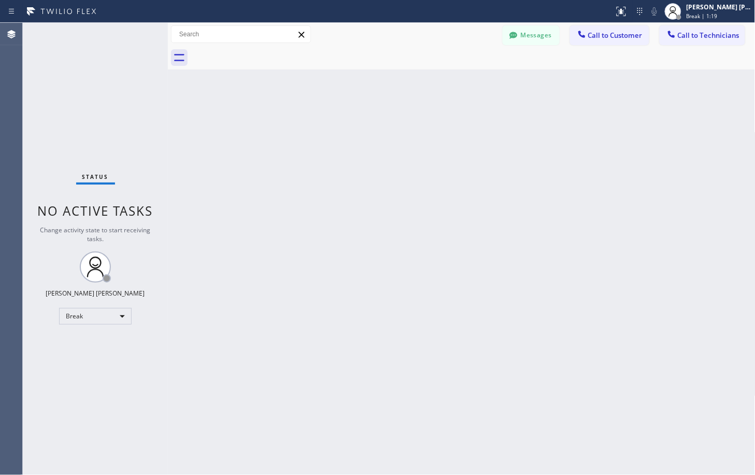
click at [547, 83] on div "Back to Dashboard Change Sender ID Customers Technicians Select a contact Outbo…" at bounding box center [462, 249] width 588 height 452
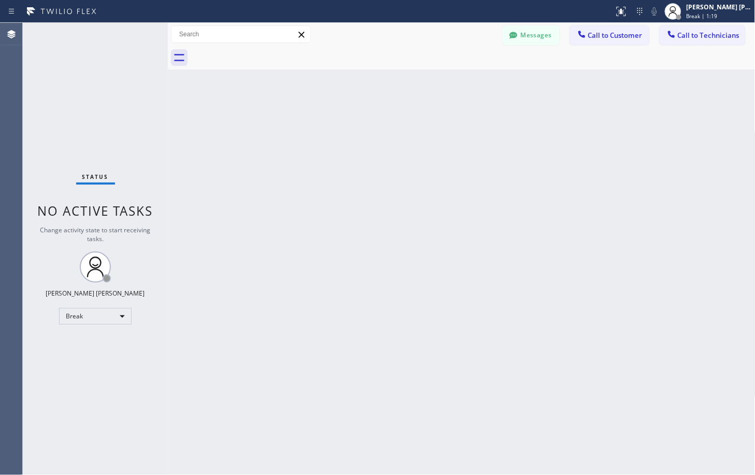
click at [547, 83] on div "Back to Dashboard Change Sender ID Customers Technicians Select a contact Outbo…" at bounding box center [462, 249] width 588 height 452
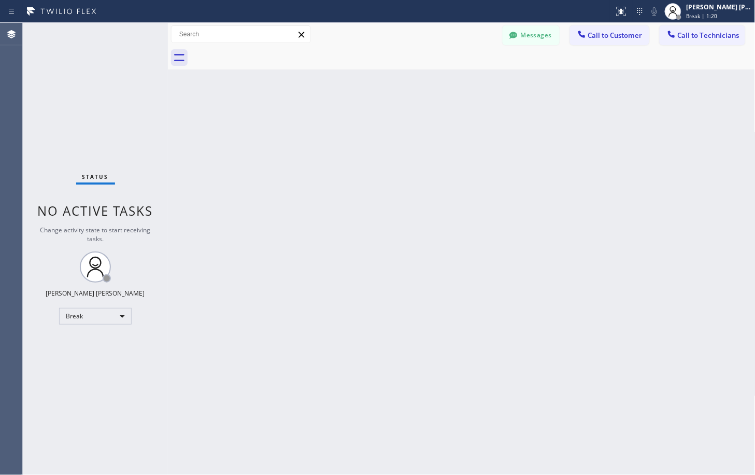
click at [547, 83] on div "Back to Dashboard Change Sender ID Customers Technicians Select a contact Outbo…" at bounding box center [462, 249] width 588 height 452
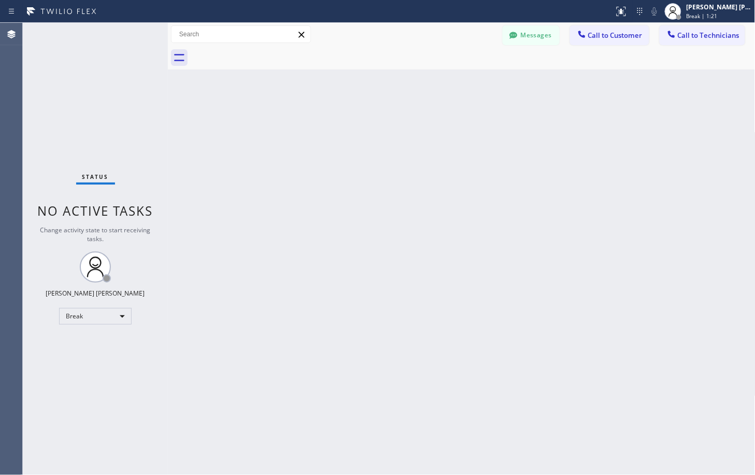
click at [547, 83] on div "Back to Dashboard Change Sender ID Customers Technicians Select a contact Outbo…" at bounding box center [462, 249] width 588 height 452
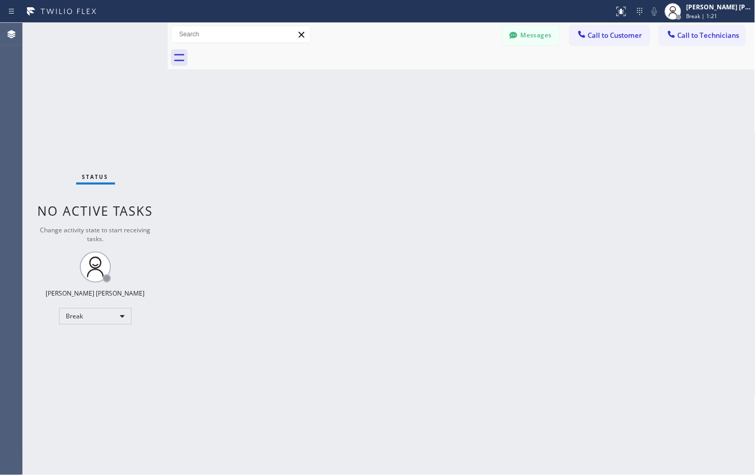
click at [547, 83] on div "Back to Dashboard Change Sender ID Customers Technicians Select a contact Outbo…" at bounding box center [462, 249] width 588 height 452
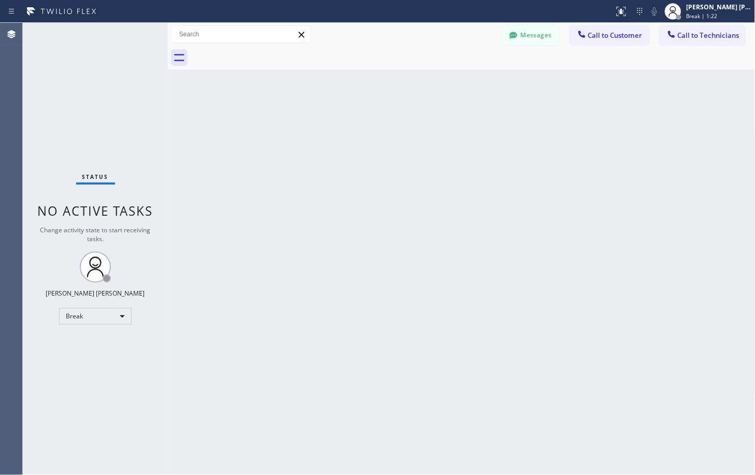
click at [547, 83] on div "Back to Dashboard Change Sender ID Customers Technicians Select a contact Outbo…" at bounding box center [462, 249] width 588 height 452
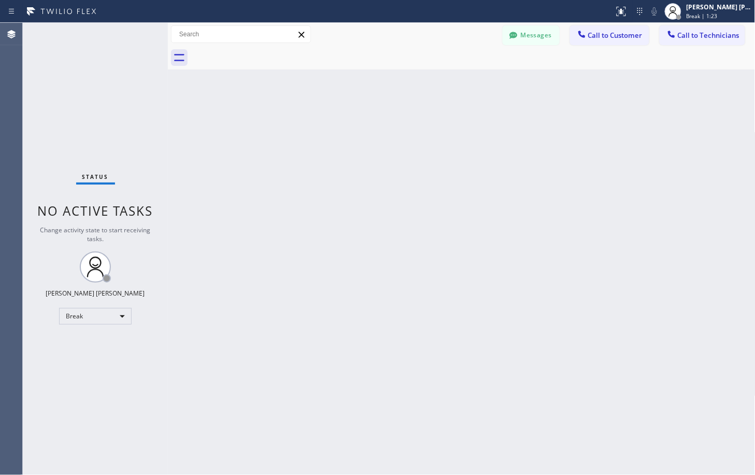
click at [547, 83] on div "Back to Dashboard Change Sender ID Customers Technicians Select a contact Outbo…" at bounding box center [462, 249] width 588 height 452
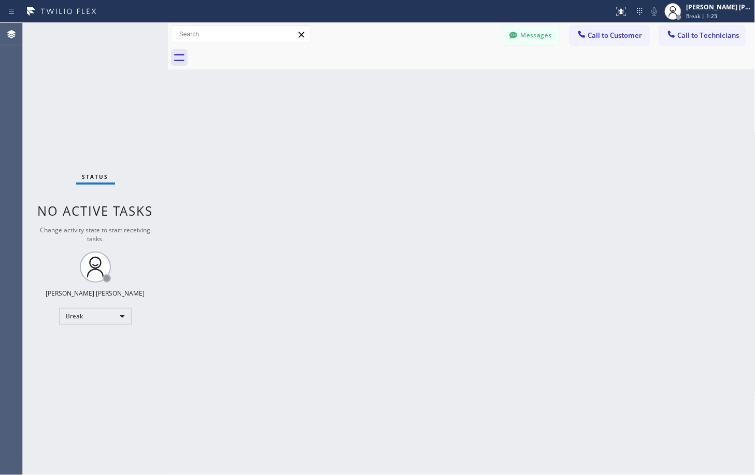
click at [547, 83] on div "Back to Dashboard Change Sender ID Customers Technicians Select a contact Outbo…" at bounding box center [462, 249] width 588 height 452
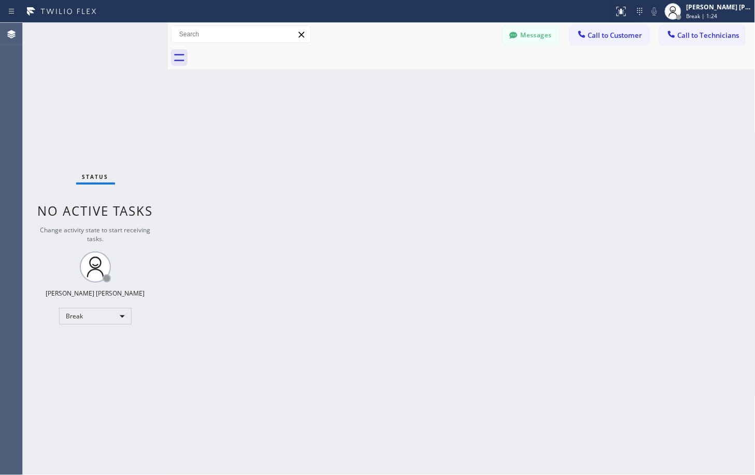
click at [547, 83] on div "Back to Dashboard Change Sender ID Customers Technicians Select a contact Outbo…" at bounding box center [462, 249] width 588 height 452
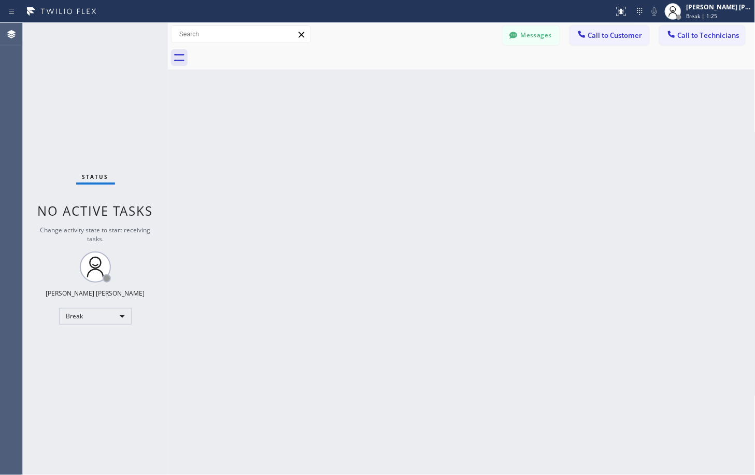
click at [547, 83] on div "Back to Dashboard Change Sender ID Customers Technicians Select a contact Outbo…" at bounding box center [462, 249] width 588 height 452
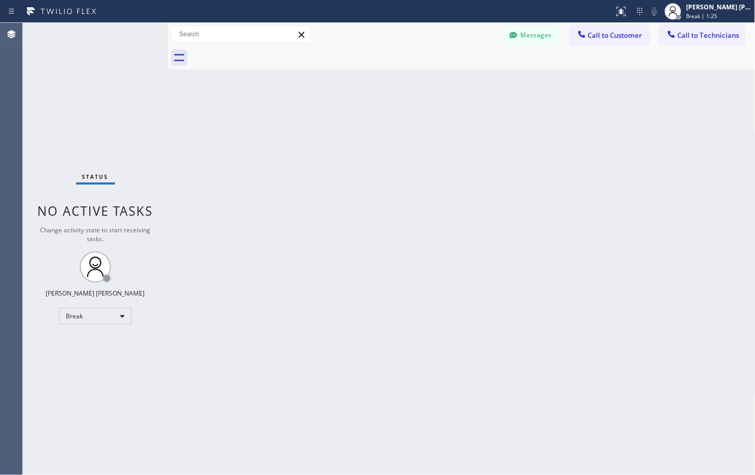
click at [547, 83] on div "Back to Dashboard Change Sender ID Customers Technicians Select a contact Outbo…" at bounding box center [462, 249] width 588 height 452
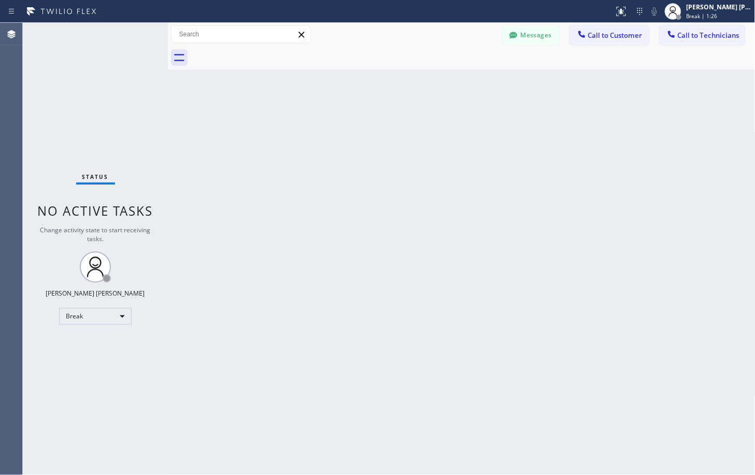
click at [547, 83] on div "Back to Dashboard Change Sender ID Customers Technicians Select a contact Outbo…" at bounding box center [462, 249] width 588 height 452
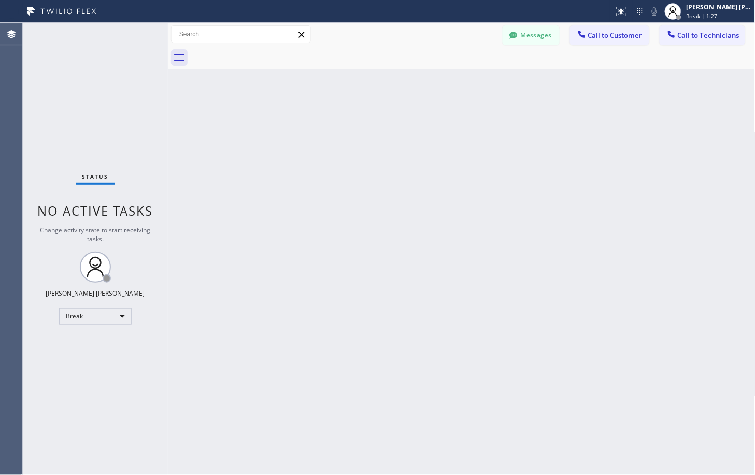
click at [547, 83] on div "Back to Dashboard Change Sender ID Customers Technicians Select a contact Outbo…" at bounding box center [462, 249] width 588 height 452
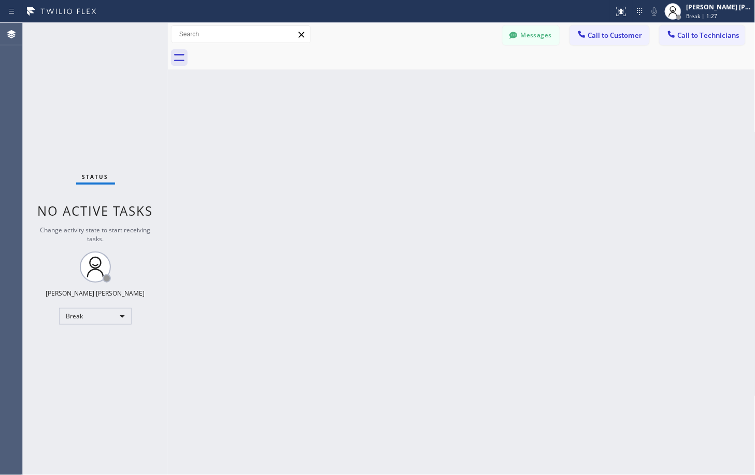
click at [547, 83] on div "Back to Dashboard Change Sender ID Customers Technicians Select a contact Outbo…" at bounding box center [462, 249] width 588 height 452
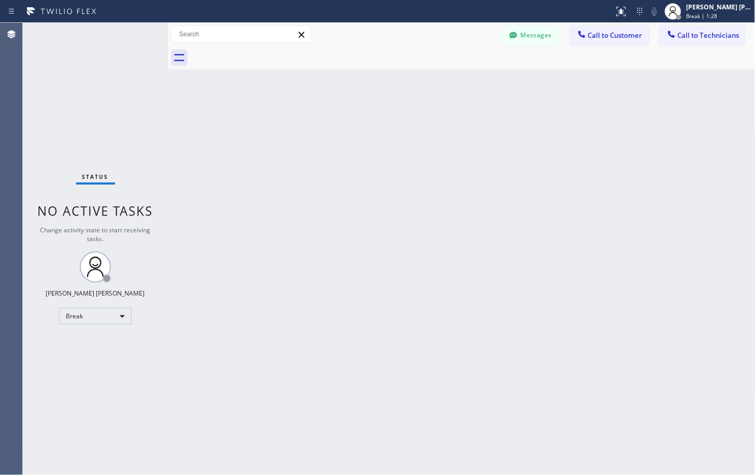
click at [547, 83] on div "Back to Dashboard Change Sender ID Customers Technicians Select a contact Outbo…" at bounding box center [462, 249] width 588 height 452
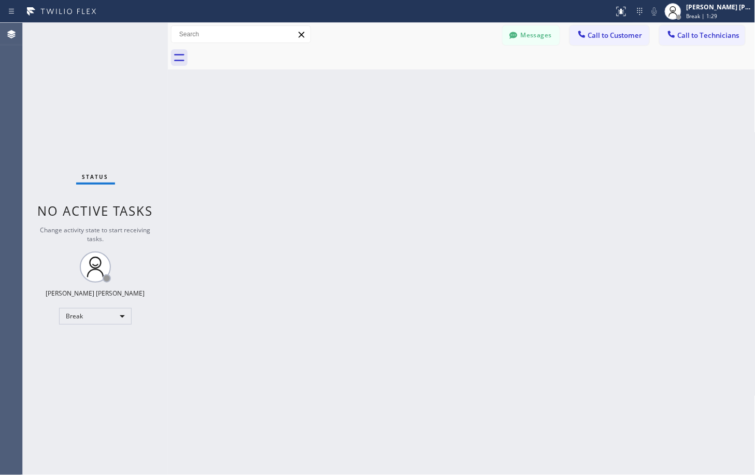
click at [547, 83] on div "Back to Dashboard Change Sender ID Customers Technicians Select a contact Outbo…" at bounding box center [462, 249] width 588 height 452
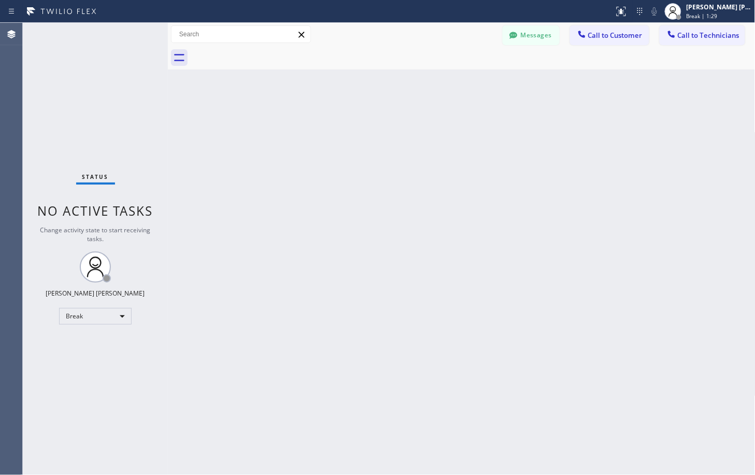
click at [547, 83] on div "Back to Dashboard Change Sender ID Customers Technicians Select a contact Outbo…" at bounding box center [462, 249] width 588 height 452
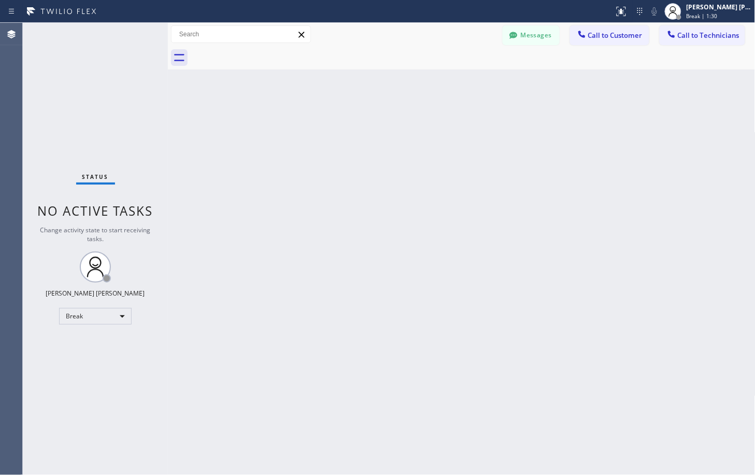
click at [547, 83] on div "Back to Dashboard Change Sender ID Customers Technicians Select a contact Outbo…" at bounding box center [462, 249] width 588 height 452
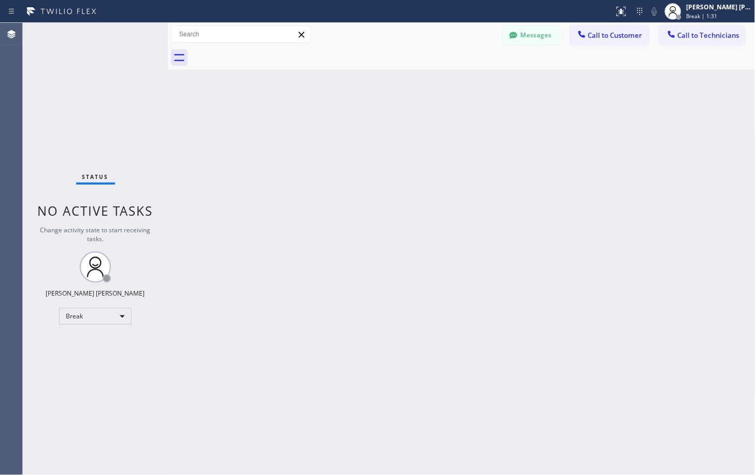
click at [547, 83] on div "Back to Dashboard Change Sender ID Customers Technicians Select a contact Outbo…" at bounding box center [462, 249] width 588 height 452
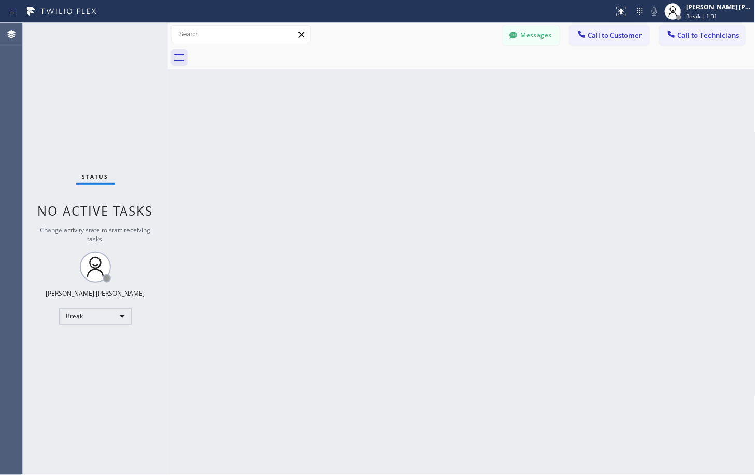
click at [547, 83] on div "Back to Dashboard Change Sender ID Customers Technicians Select a contact Outbo…" at bounding box center [462, 249] width 588 height 452
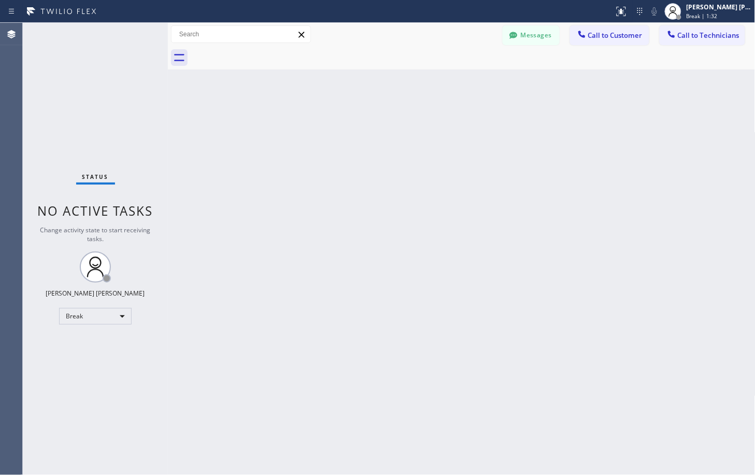
click at [547, 83] on div "Back to Dashboard Change Sender ID Customers Technicians Select a contact Outbo…" at bounding box center [462, 249] width 588 height 452
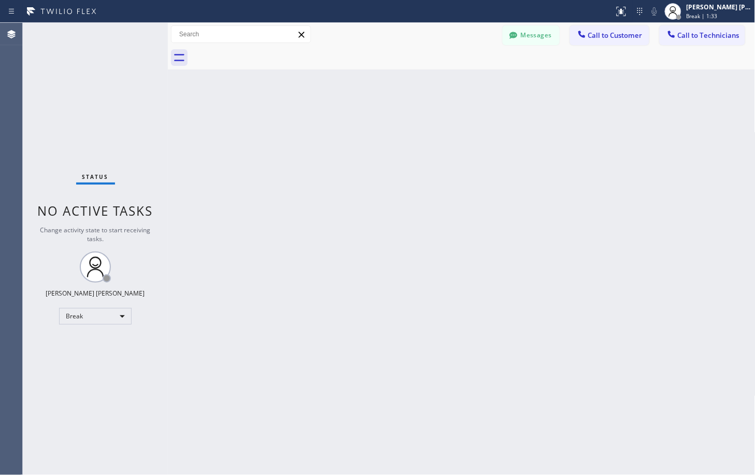
click at [547, 83] on div "Back to Dashboard Change Sender ID Customers Technicians Select a contact Outbo…" at bounding box center [462, 249] width 588 height 452
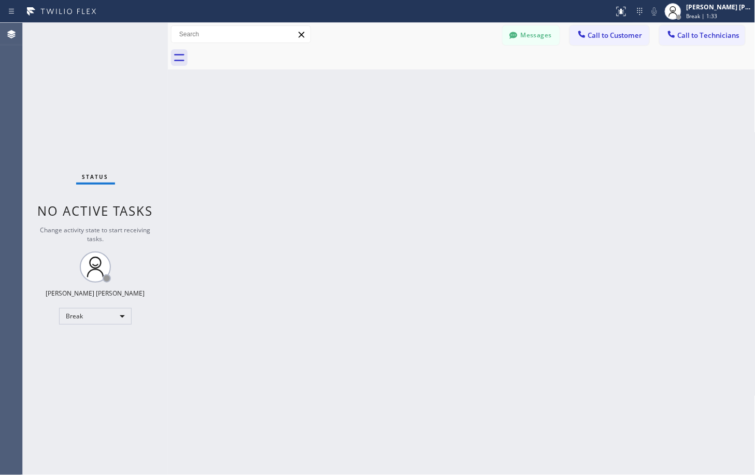
click at [547, 83] on div "Back to Dashboard Change Sender ID Customers Technicians Select a contact Outbo…" at bounding box center [462, 249] width 588 height 452
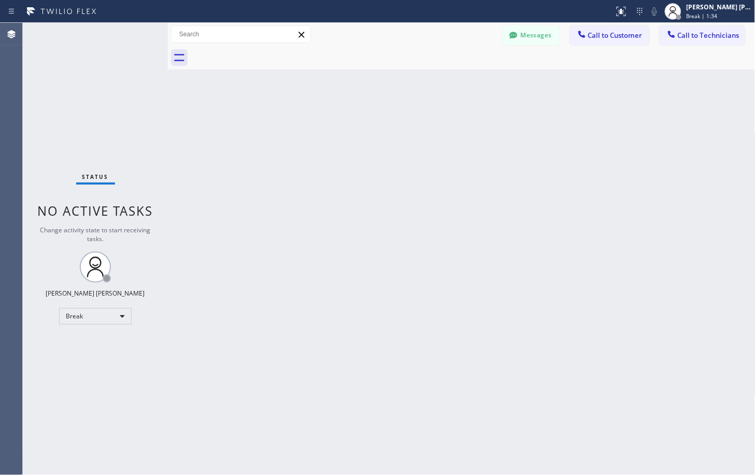
click at [547, 83] on div "Back to Dashboard Change Sender ID Customers Technicians Select a contact Outbo…" at bounding box center [462, 249] width 588 height 452
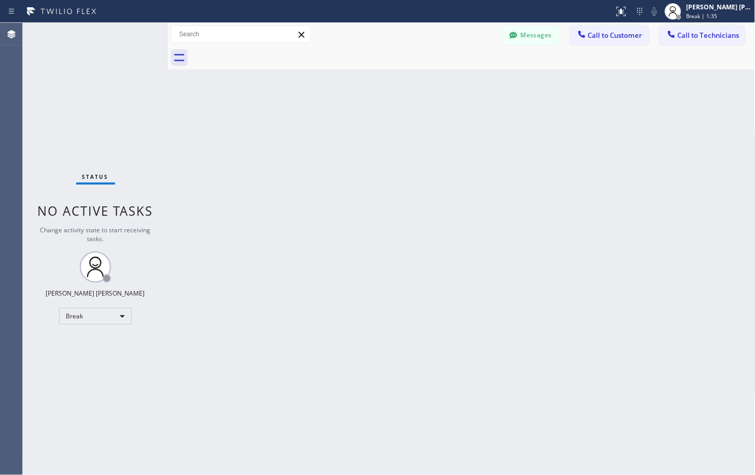
click at [547, 83] on div "Back to Dashboard Change Sender ID Customers Technicians Select a contact Outbo…" at bounding box center [462, 249] width 588 height 452
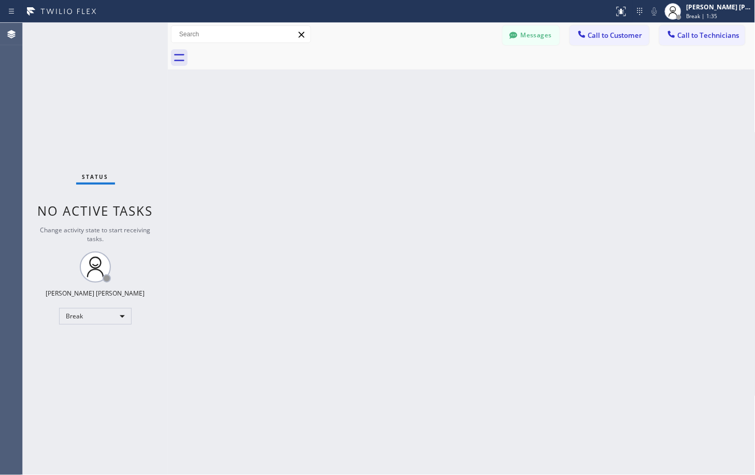
click at [547, 83] on div "Back to Dashboard Change Sender ID Customers Technicians Select a contact Outbo…" at bounding box center [462, 249] width 588 height 452
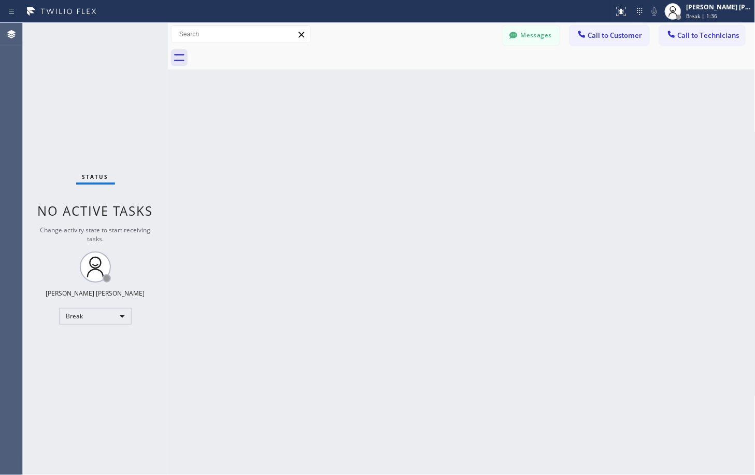
click at [547, 83] on div "Back to Dashboard Change Sender ID Customers Technicians Select a contact Outbo…" at bounding box center [462, 249] width 588 height 452
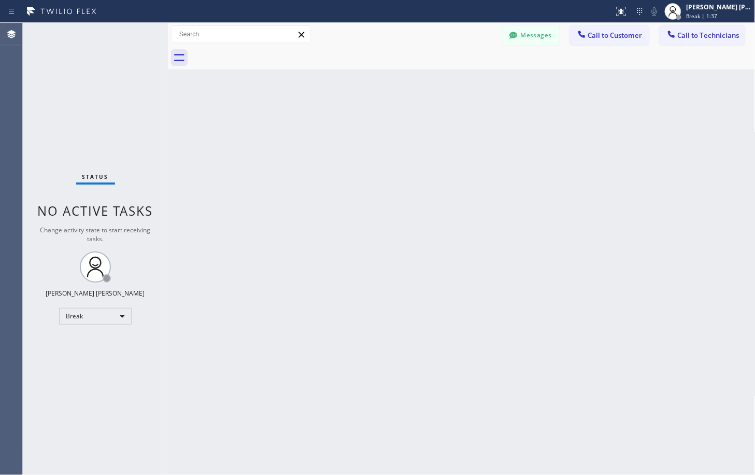
click at [547, 83] on div "Back to Dashboard Change Sender ID Customers Technicians Select a contact Outbo…" at bounding box center [462, 249] width 588 height 452
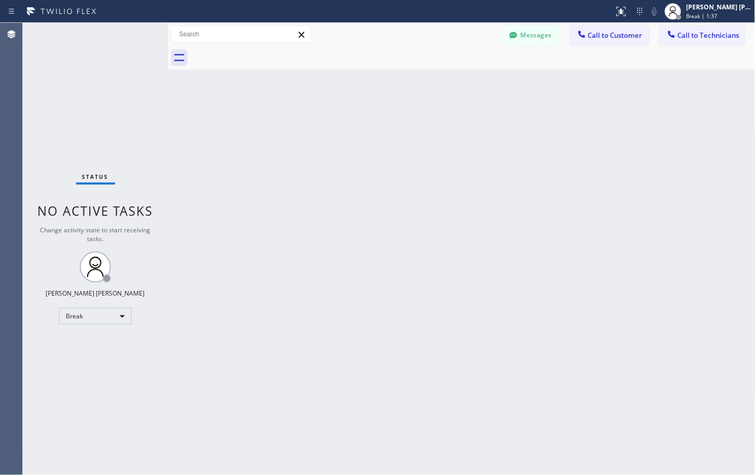
click at [547, 83] on div "Back to Dashboard Change Sender ID Customers Technicians Select a contact Outbo…" at bounding box center [462, 249] width 588 height 452
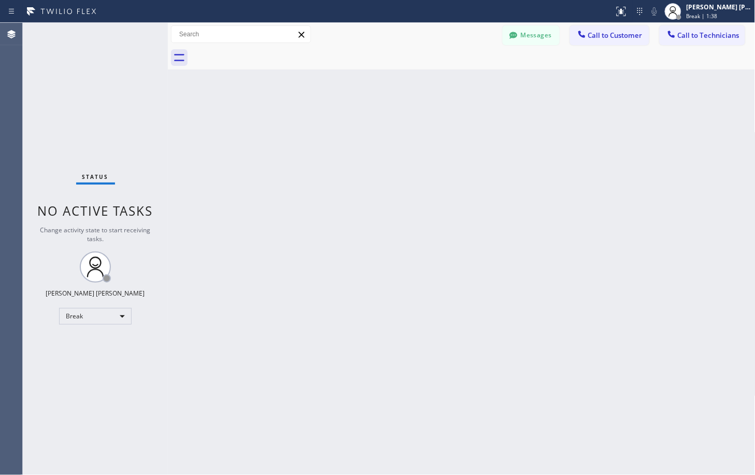
click at [547, 83] on div "Back to Dashboard Change Sender ID Customers Technicians Select a contact Outbo…" at bounding box center [462, 249] width 588 height 452
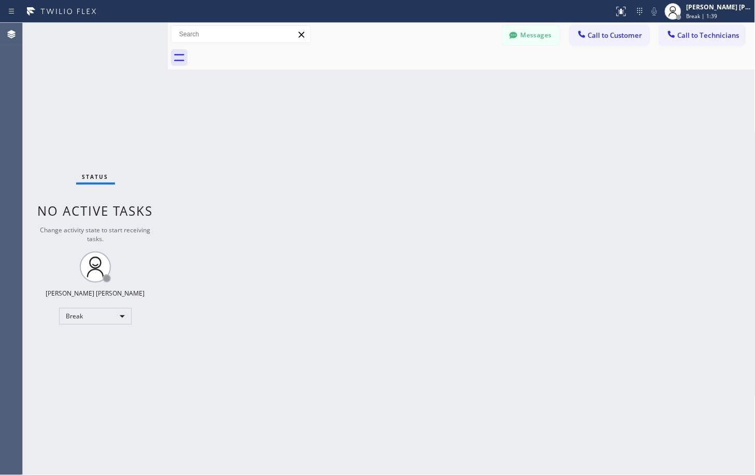
click at [547, 83] on div "Back to Dashboard Change Sender ID Customers Technicians Select a contact Outbo…" at bounding box center [462, 249] width 588 height 452
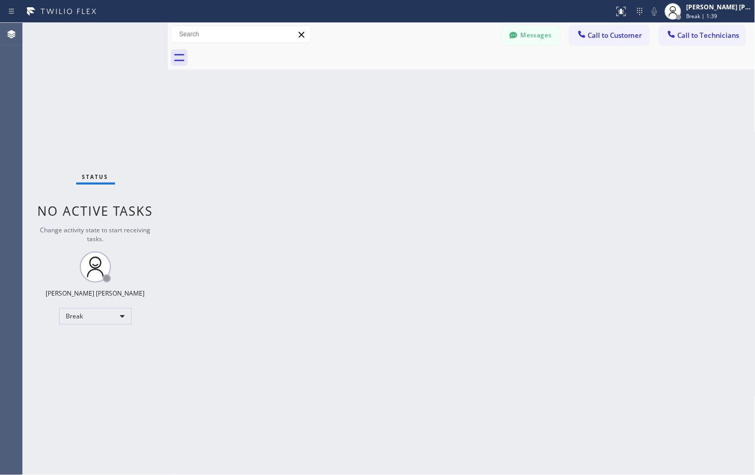
click at [547, 83] on div "Back to Dashboard Change Sender ID Customers Technicians Select a contact Outbo…" at bounding box center [462, 249] width 588 height 452
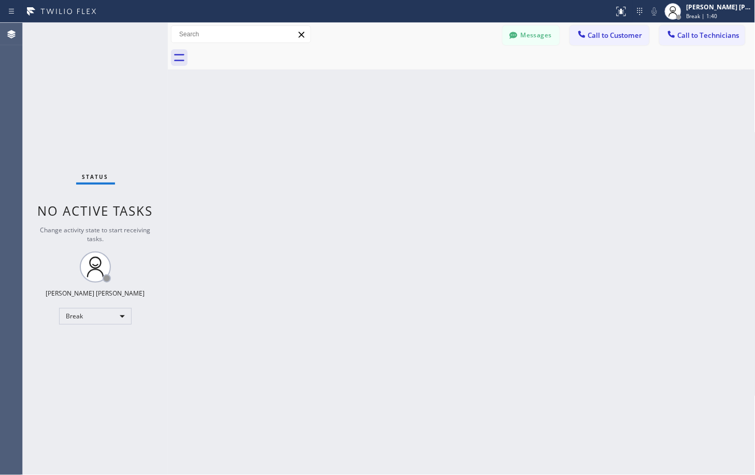
click at [547, 83] on div "Back to Dashboard Change Sender ID Customers Technicians Select a contact Outbo…" at bounding box center [462, 249] width 588 height 452
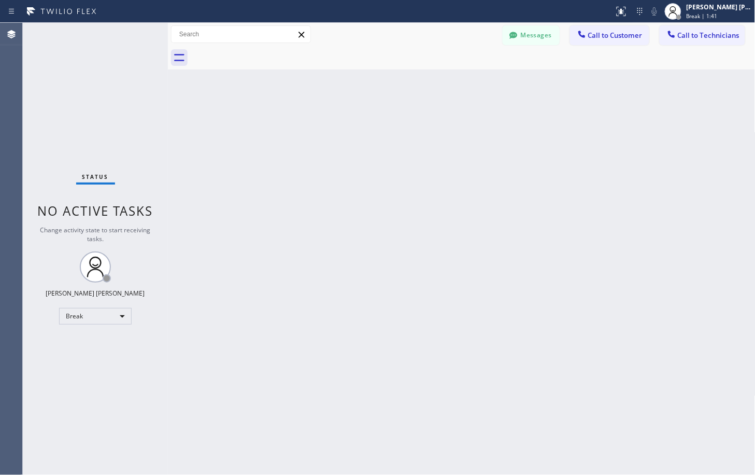
click at [547, 83] on div "Back to Dashboard Change Sender ID Customers Technicians Select a contact Outbo…" at bounding box center [462, 249] width 588 height 452
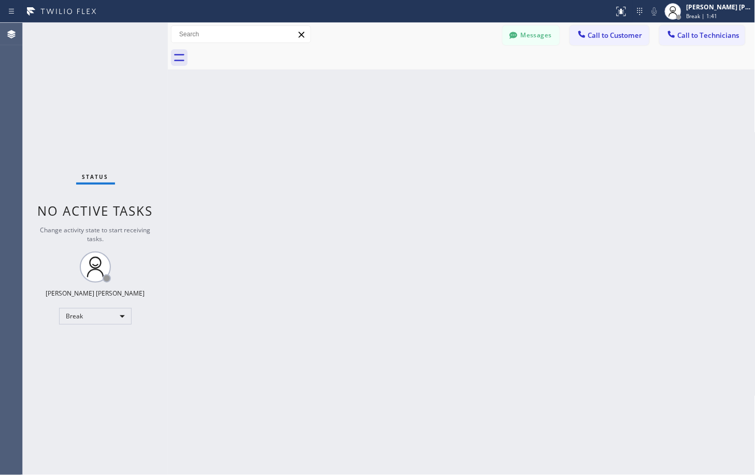
click at [547, 83] on div "Back to Dashboard Change Sender ID Customers Technicians Select a contact Outbo…" at bounding box center [462, 249] width 588 height 452
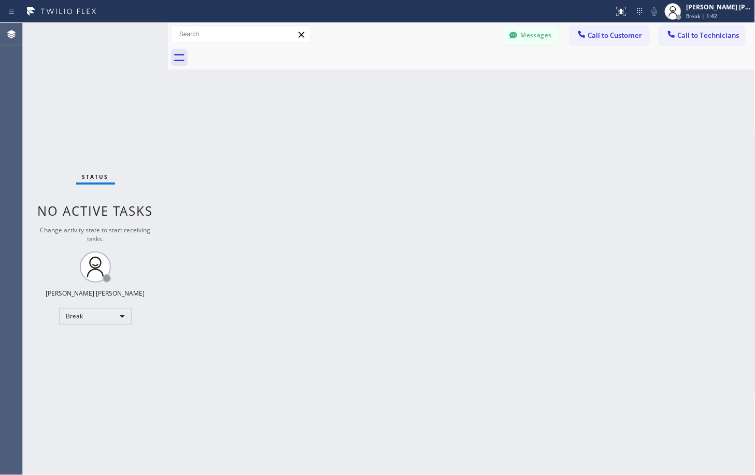
click at [547, 83] on div "Back to Dashboard Change Sender ID Customers Technicians Select a contact Outbo…" at bounding box center [462, 249] width 588 height 452
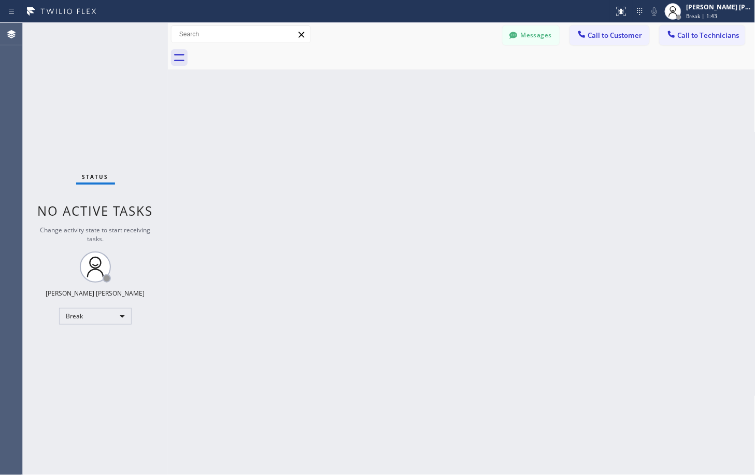
click at [547, 83] on div "Back to Dashboard Change Sender ID Customers Technicians Select a contact Outbo…" at bounding box center [462, 249] width 588 height 452
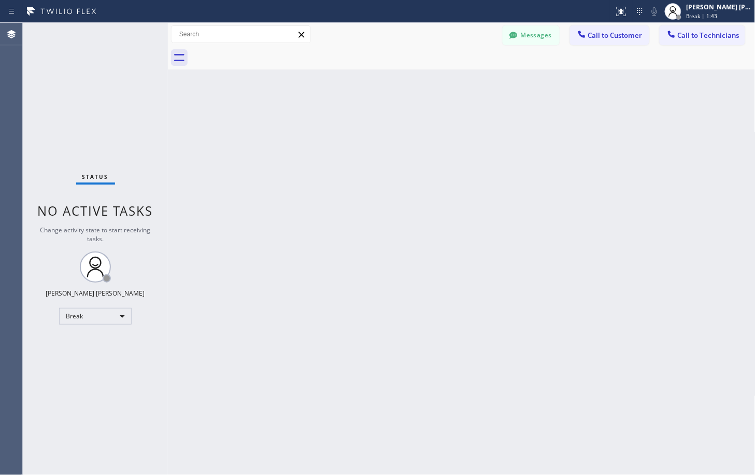
click at [547, 83] on div "Back to Dashboard Change Sender ID Customers Technicians Select a contact Outbo…" at bounding box center [462, 249] width 588 height 452
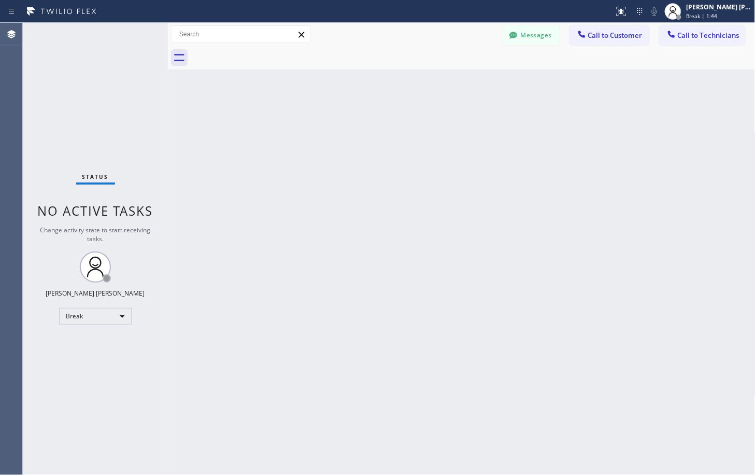
click at [547, 83] on div "Back to Dashboard Change Sender ID Customers Technicians Select a contact Outbo…" at bounding box center [462, 249] width 588 height 452
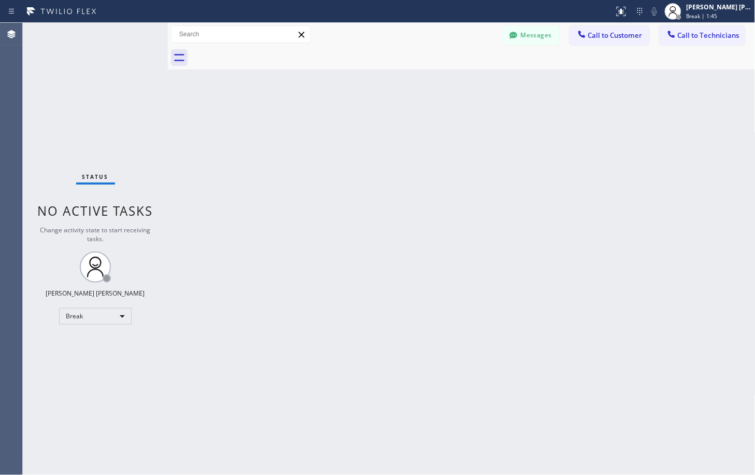
click at [547, 83] on div "Back to Dashboard Change Sender ID Customers Technicians Select a contact Outbo…" at bounding box center [462, 249] width 588 height 452
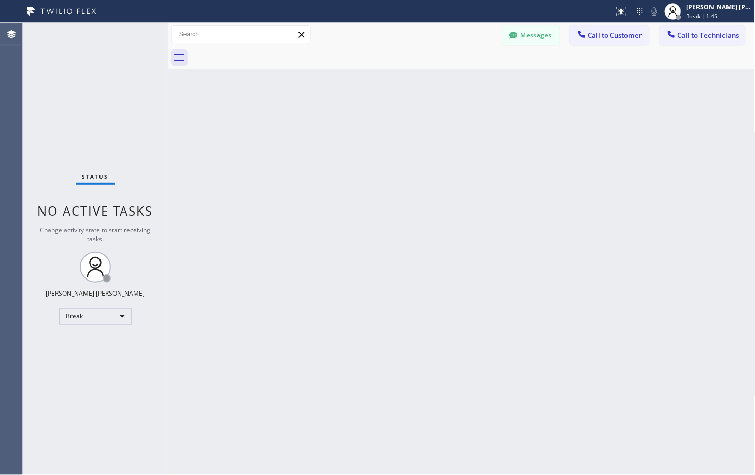
click at [547, 83] on div "Back to Dashboard Change Sender ID Customers Technicians Select a contact Outbo…" at bounding box center [462, 249] width 588 height 452
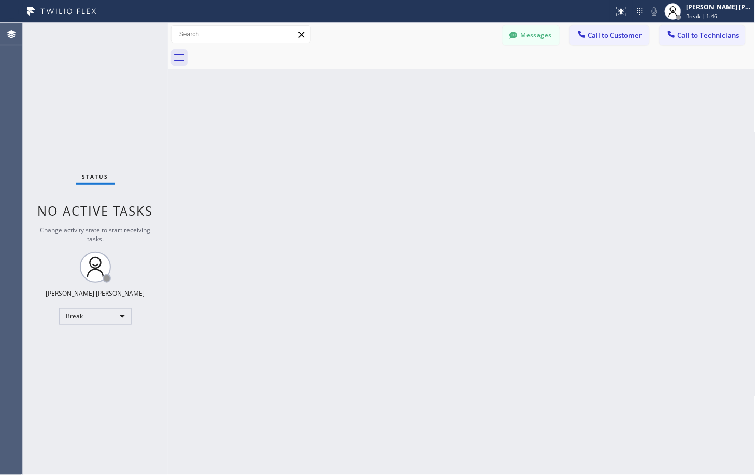
click at [547, 83] on div "Back to Dashboard Change Sender ID Customers Technicians Select a contact Outbo…" at bounding box center [462, 249] width 588 height 452
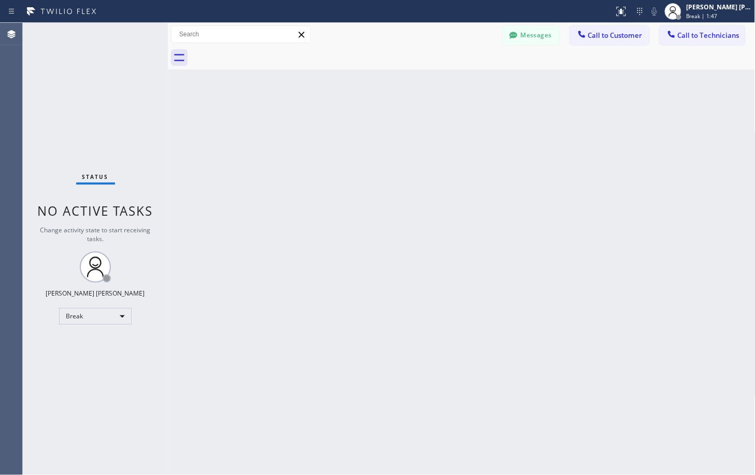
click at [547, 83] on div "Back to Dashboard Change Sender ID Customers Technicians Select a contact Outbo…" at bounding box center [462, 249] width 588 height 452
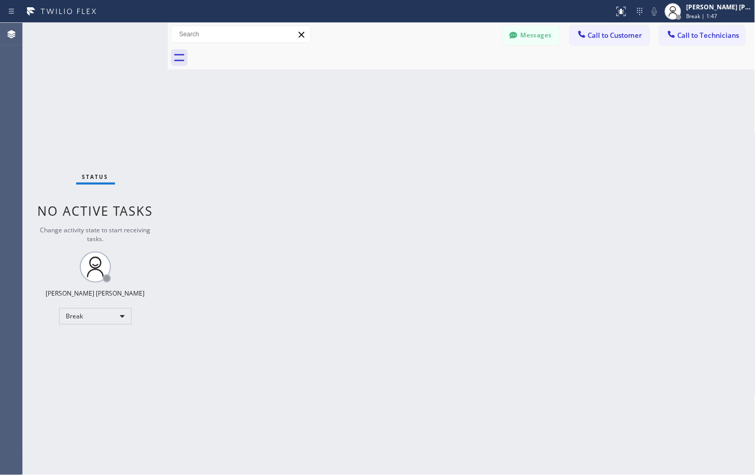
click at [547, 83] on div "Back to Dashboard Change Sender ID Customers Technicians Select a contact Outbo…" at bounding box center [462, 249] width 588 height 452
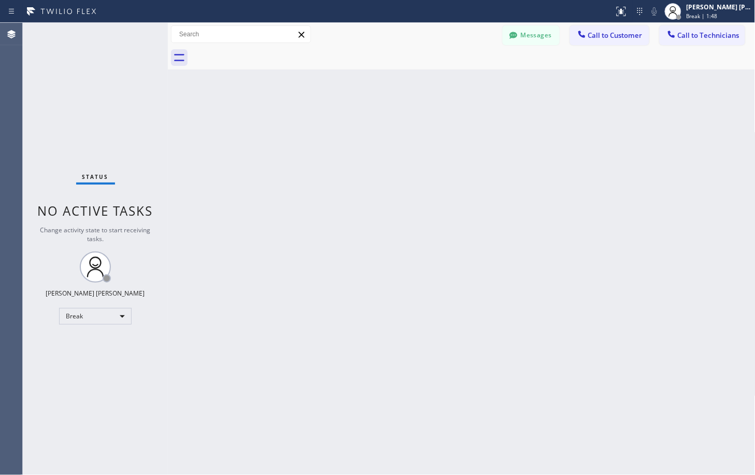
click at [547, 83] on div "Back to Dashboard Change Sender ID Customers Technicians Select a contact Outbo…" at bounding box center [462, 249] width 588 height 452
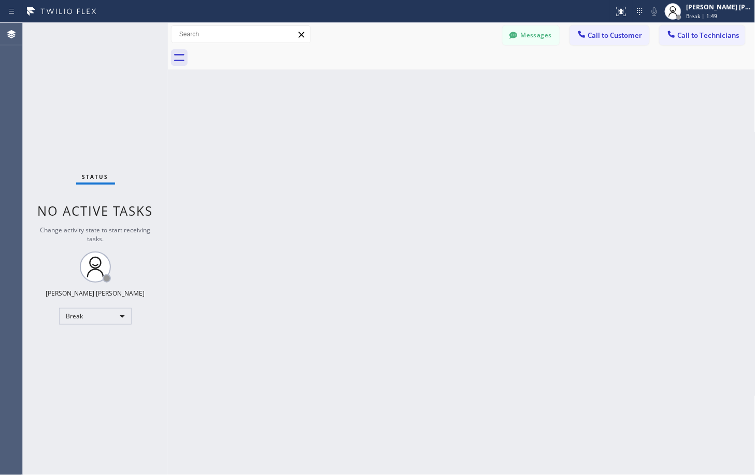
click at [547, 83] on div "Back to Dashboard Change Sender ID Customers Technicians Select a contact Outbo…" at bounding box center [462, 249] width 588 height 452
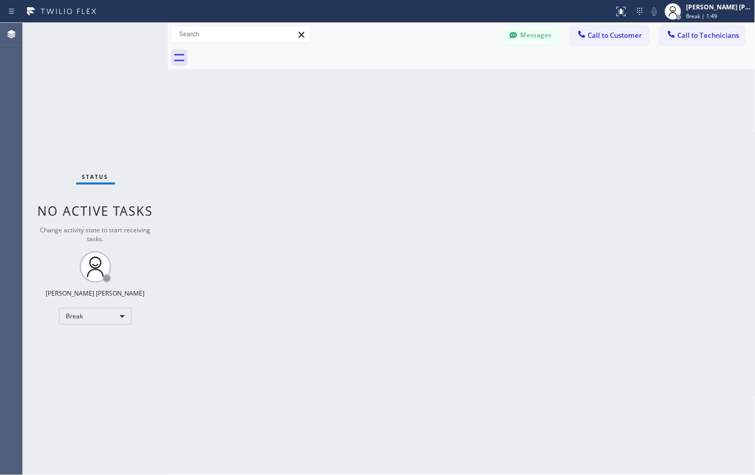
click at [547, 83] on div "Back to Dashboard Change Sender ID Customers Technicians Select a contact Outbo…" at bounding box center [462, 249] width 588 height 452
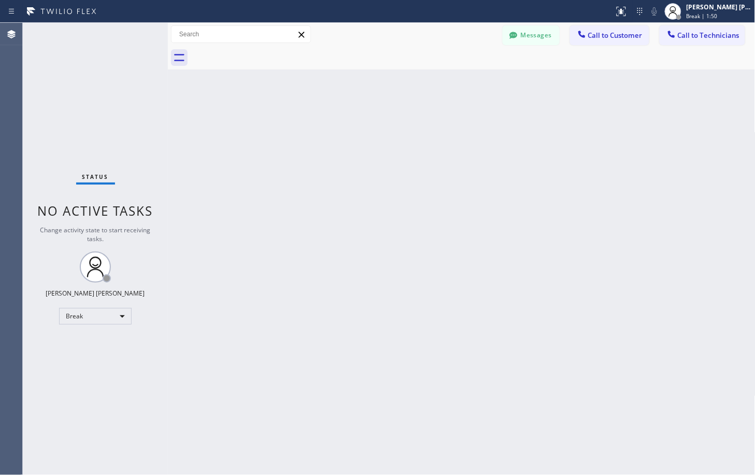
click at [547, 83] on div "Back to Dashboard Change Sender ID Customers Technicians Select a contact Outbo…" at bounding box center [462, 249] width 588 height 452
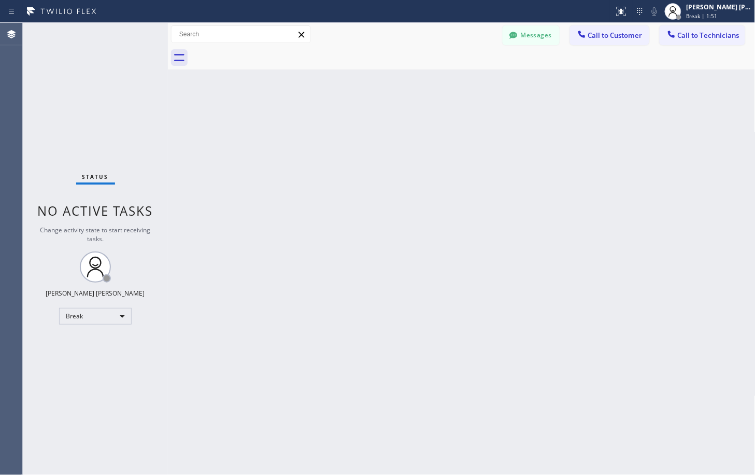
click at [547, 83] on div "Back to Dashboard Change Sender ID Customers Technicians Select a contact Outbo…" at bounding box center [462, 249] width 588 height 452
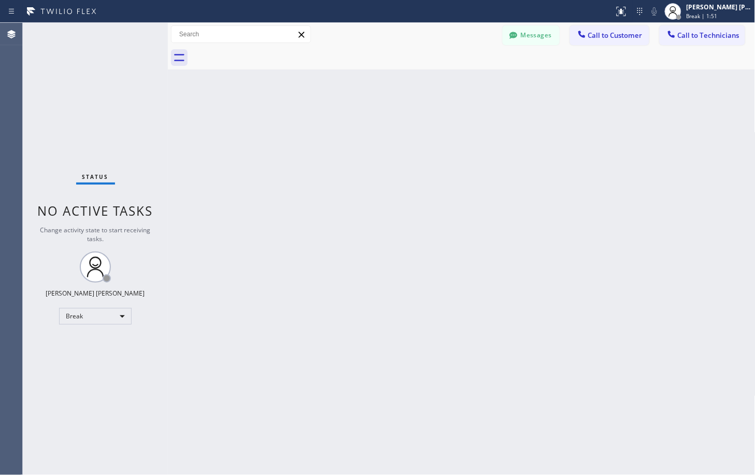
click at [547, 83] on div "Back to Dashboard Change Sender ID Customers Technicians Select a contact Outbo…" at bounding box center [462, 249] width 588 height 452
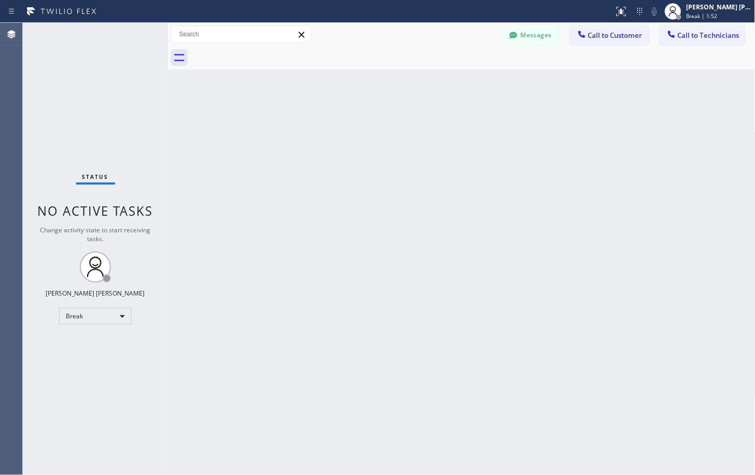
click at [547, 83] on div "Back to Dashboard Change Sender ID Customers Technicians Select a contact Outbo…" at bounding box center [462, 249] width 588 height 452
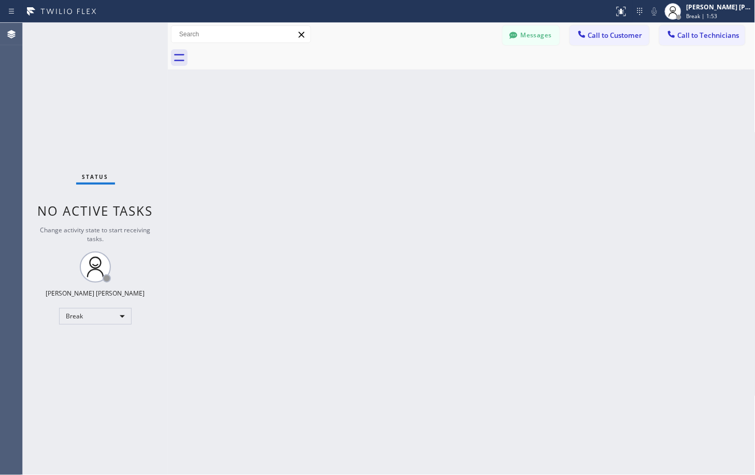
click at [547, 83] on div "Back to Dashboard Change Sender ID Customers Technicians Select a contact Outbo…" at bounding box center [462, 249] width 588 height 452
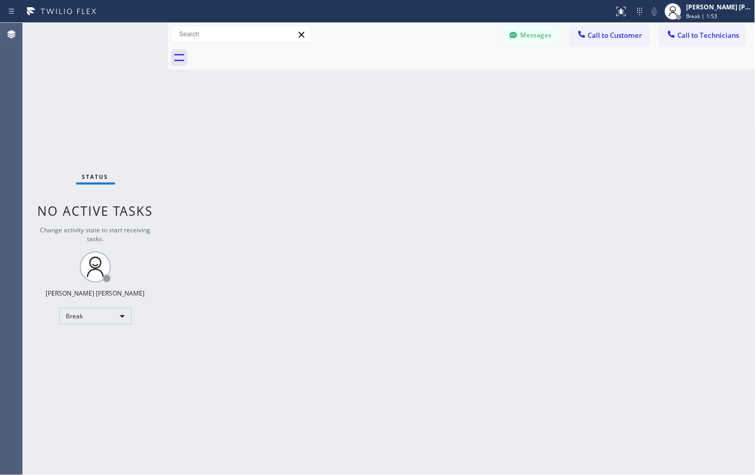
click at [547, 83] on div "Back to Dashboard Change Sender ID Customers Technicians Select a contact Outbo…" at bounding box center [462, 249] width 588 height 452
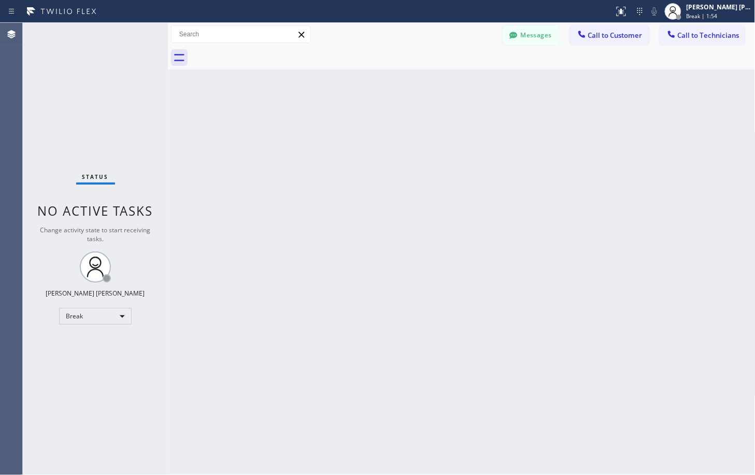
click at [547, 83] on div "Back to Dashboard Change Sender ID Customers Technicians Select a contact Outbo…" at bounding box center [462, 249] width 588 height 452
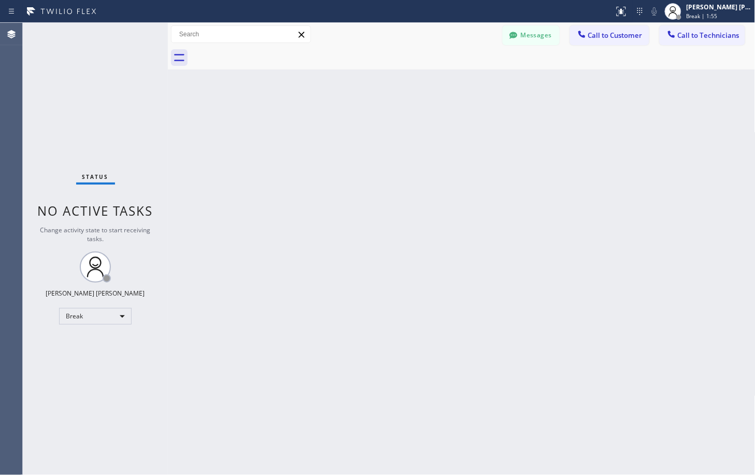
click at [547, 83] on div "Back to Dashboard Change Sender ID Customers Technicians Select a contact Outbo…" at bounding box center [462, 249] width 588 height 452
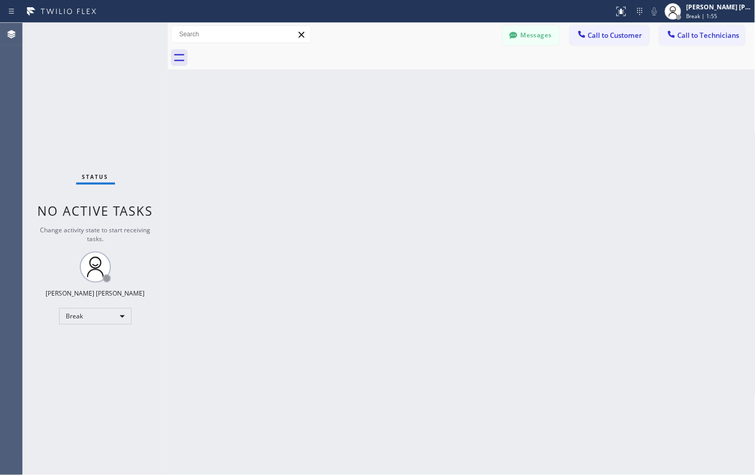
click at [547, 83] on div "Back to Dashboard Change Sender ID Customers Technicians Select a contact Outbo…" at bounding box center [462, 249] width 588 height 452
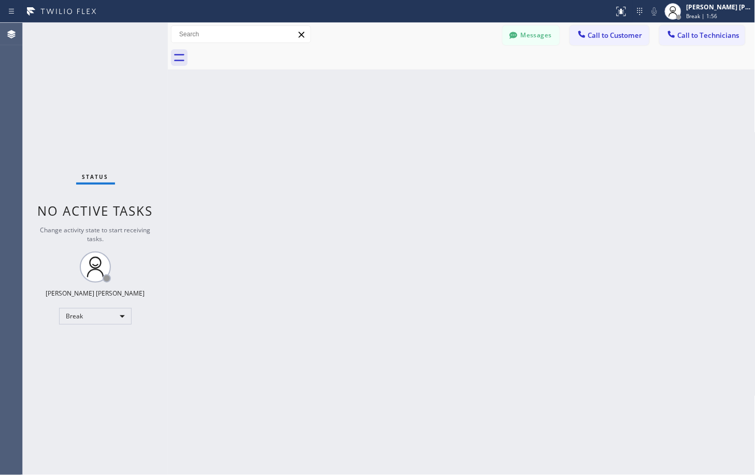
click at [547, 83] on div "Back to Dashboard Change Sender ID Customers Technicians Select a contact Outbo…" at bounding box center [462, 249] width 588 height 452
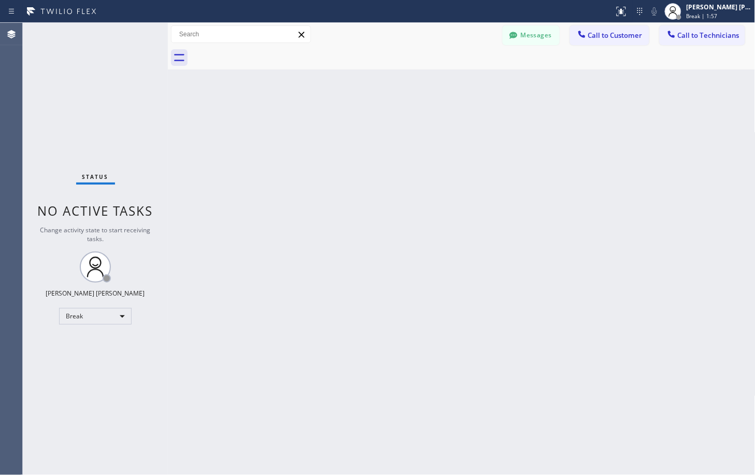
click at [547, 83] on div "Back to Dashboard Change Sender ID Customers Technicians Select a contact Outbo…" at bounding box center [462, 249] width 588 height 452
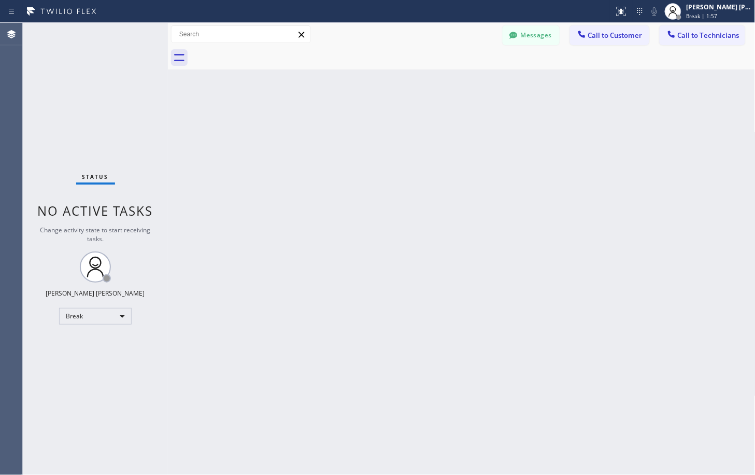
click at [547, 83] on div "Back to Dashboard Change Sender ID Customers Technicians Select a contact Outbo…" at bounding box center [462, 249] width 588 height 452
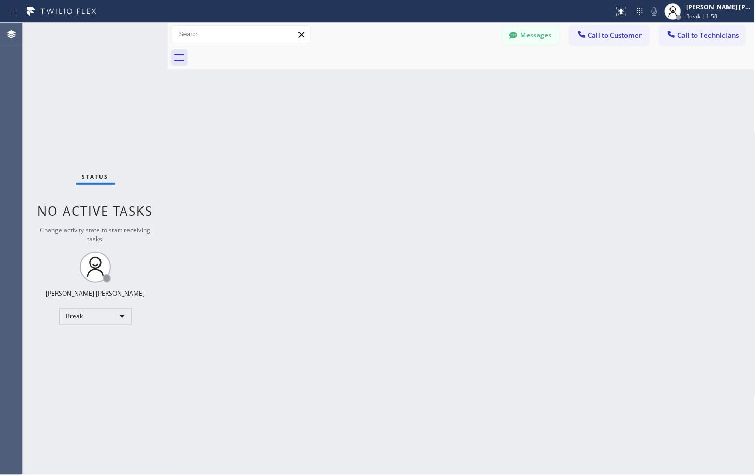
click at [547, 83] on div "Back to Dashboard Change Sender ID Customers Technicians Select a contact Outbo…" at bounding box center [462, 249] width 588 height 452
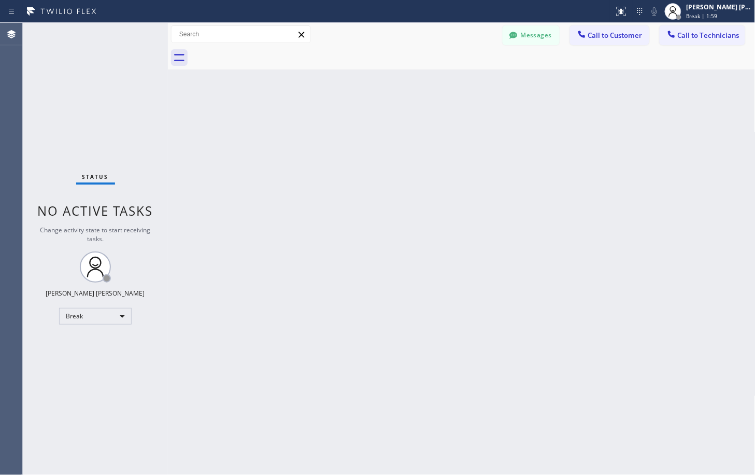
click at [547, 83] on div "Back to Dashboard Change Sender ID Customers Technicians Select a contact Outbo…" at bounding box center [462, 249] width 588 height 452
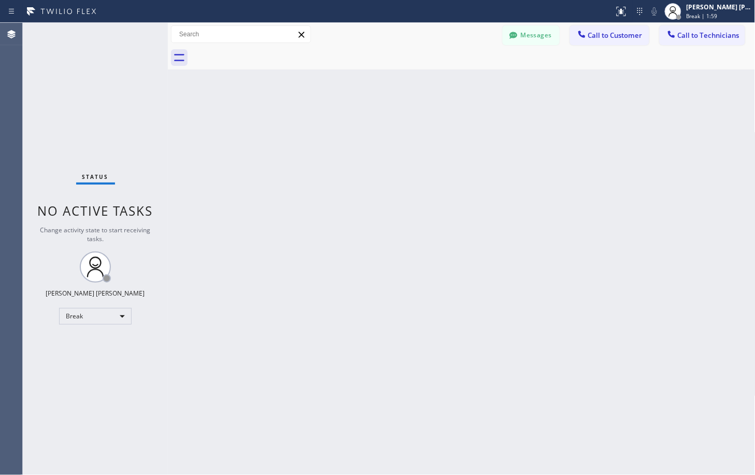
click at [547, 83] on div "Back to Dashboard Change Sender ID Customers Technicians Select a contact Outbo…" at bounding box center [462, 249] width 588 height 452
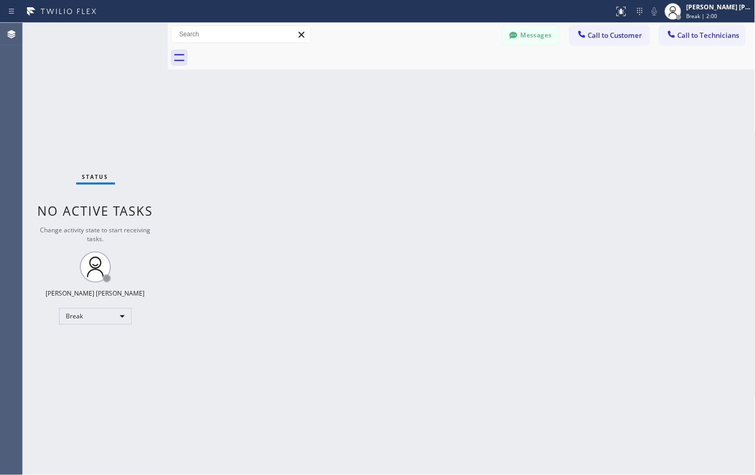
click at [547, 83] on div "Back to Dashboard Change Sender ID Customers Technicians Select a contact Outbo…" at bounding box center [462, 249] width 588 height 452
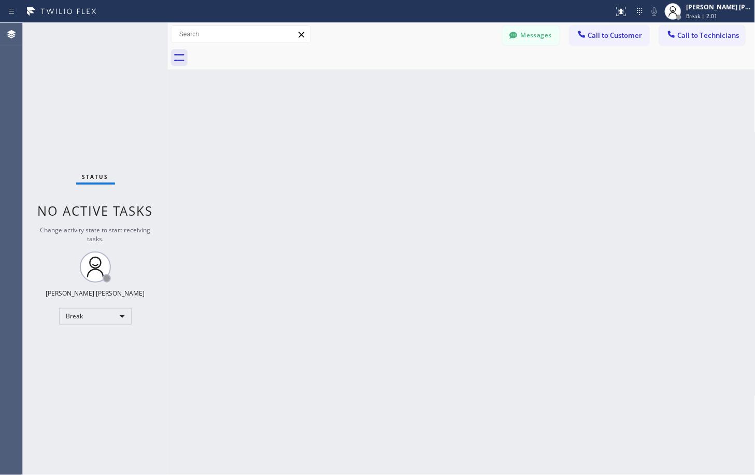
click at [547, 83] on div "Back to Dashboard Change Sender ID Customers Technicians Select a contact Outbo…" at bounding box center [462, 249] width 588 height 452
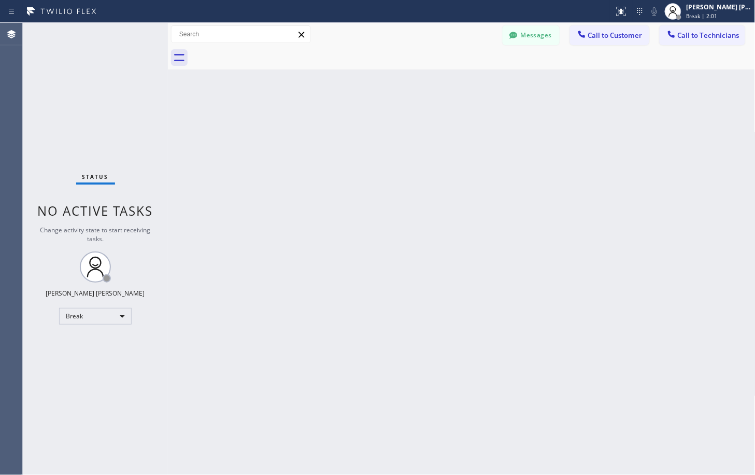
click at [547, 83] on div "Back to Dashboard Change Sender ID Customers Technicians Select a contact Outbo…" at bounding box center [462, 249] width 588 height 452
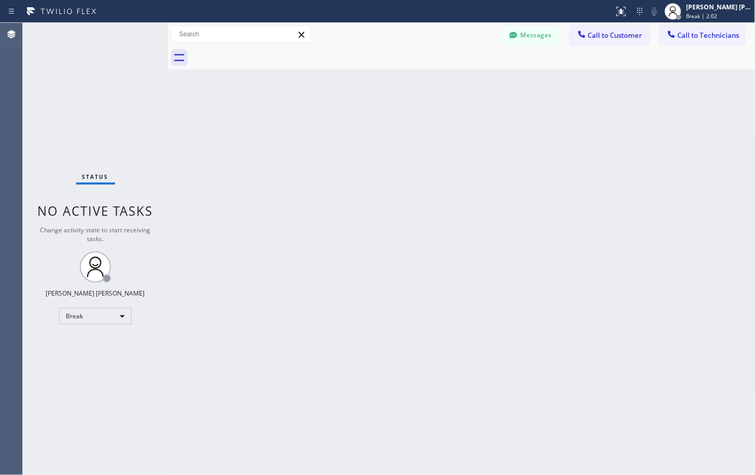
click at [547, 83] on div "Back to Dashboard Change Sender ID Customers Technicians Select a contact Outbo…" at bounding box center [462, 249] width 588 height 452
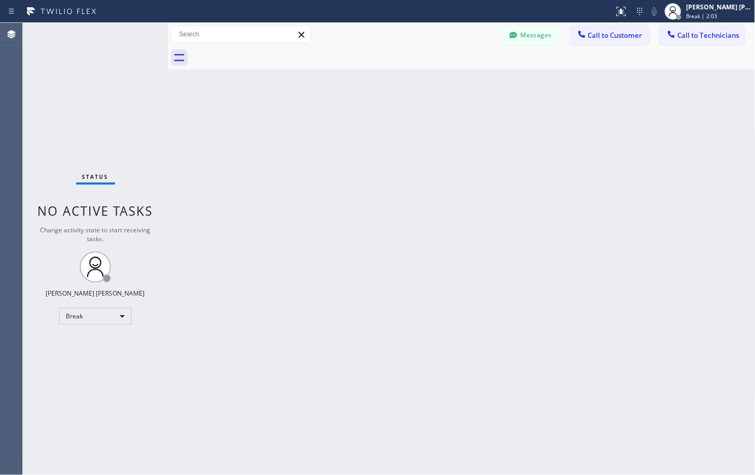
click at [547, 83] on div "Back to Dashboard Change Sender ID Customers Technicians Select a contact Outbo…" at bounding box center [462, 249] width 588 height 452
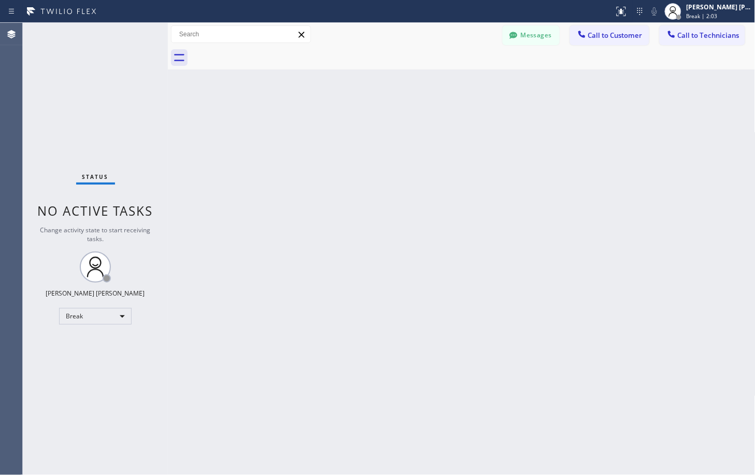
click at [547, 83] on div "Back to Dashboard Change Sender ID Customers Technicians Select a contact Outbo…" at bounding box center [462, 249] width 588 height 452
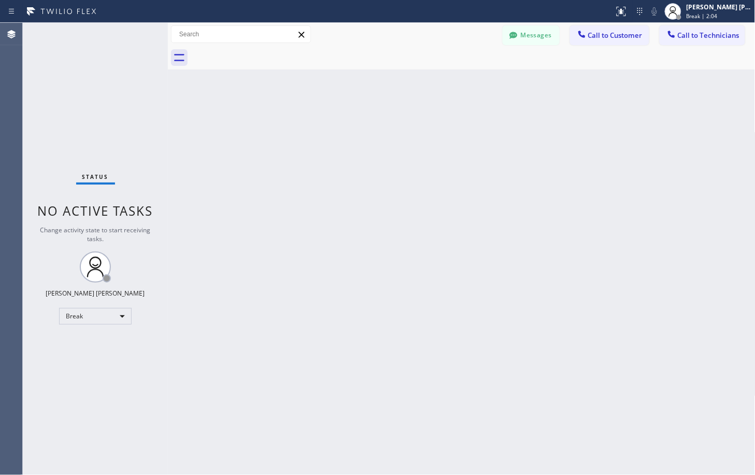
click at [547, 83] on div "Back to Dashboard Change Sender ID Customers Technicians Select a contact Outbo…" at bounding box center [462, 249] width 588 height 452
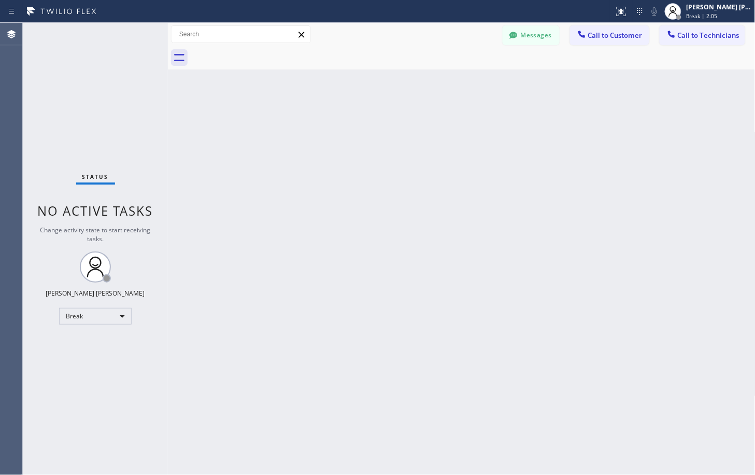
click at [547, 83] on div "Back to Dashboard Change Sender ID Customers Technicians Select a contact Outbo…" at bounding box center [462, 249] width 588 height 452
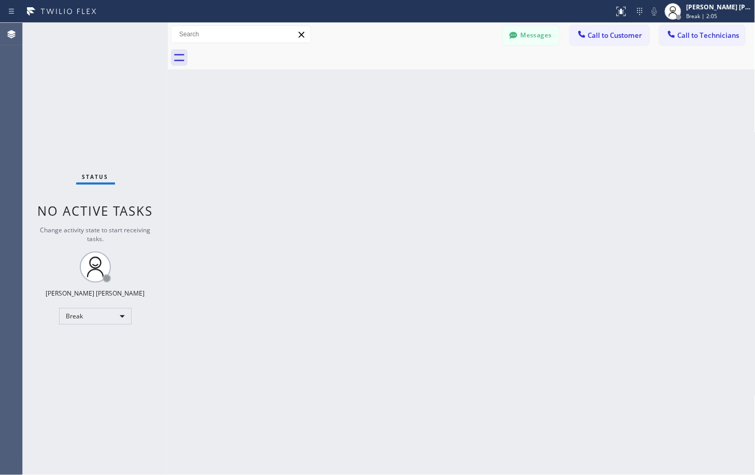
click
drag, startPoint x: 376, startPoint y: 33, endPoint x: 385, endPoint y: 3, distance: 30.8
